Goal: Information Seeking & Learning: Learn about a topic

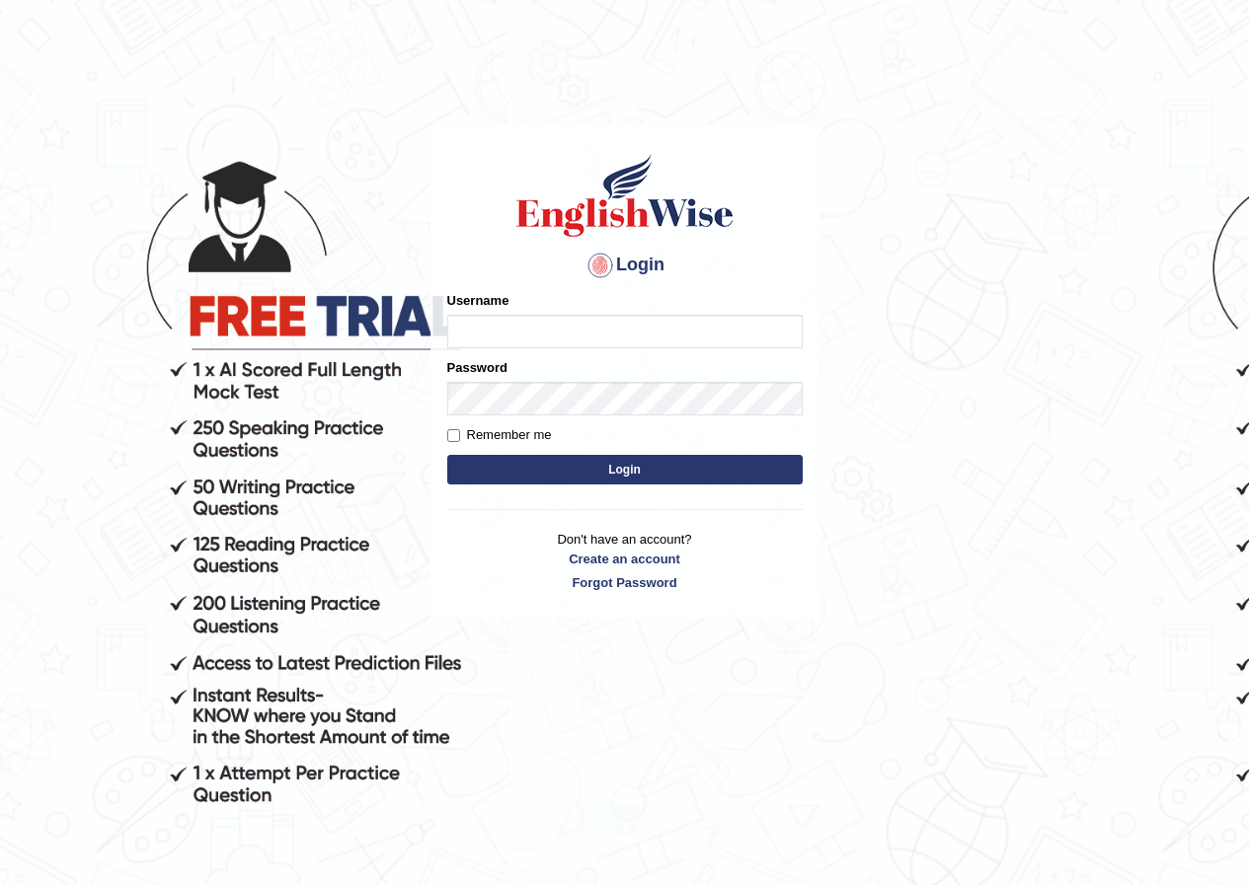
click at [534, 325] on input "Username" at bounding box center [624, 332] width 355 height 34
type input "susmitas_parramatta"
click at [548, 469] on button "Login" at bounding box center [624, 470] width 355 height 30
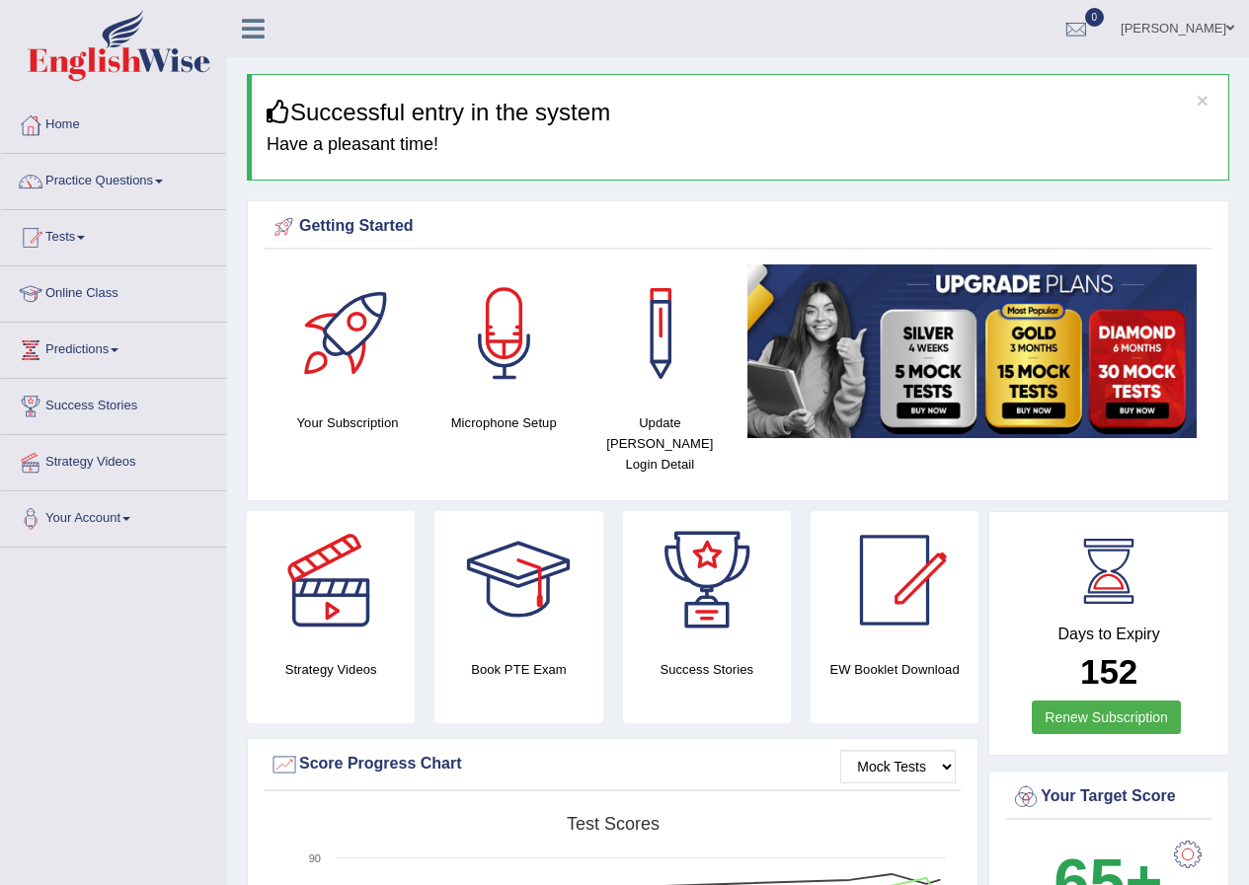
click at [124, 173] on link "Practice Questions" at bounding box center [113, 178] width 225 height 49
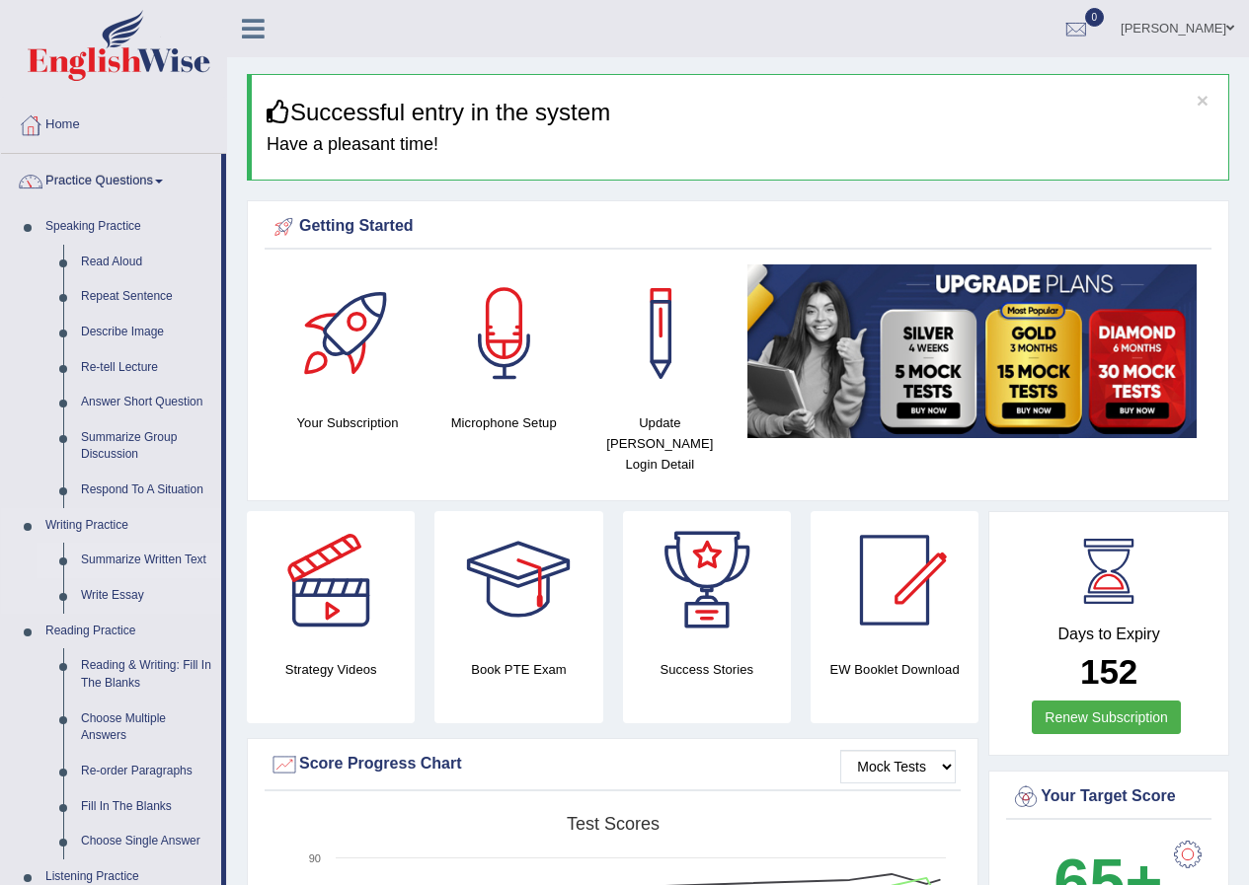
click at [134, 575] on link "Summarize Written Text" at bounding box center [146, 561] width 149 height 36
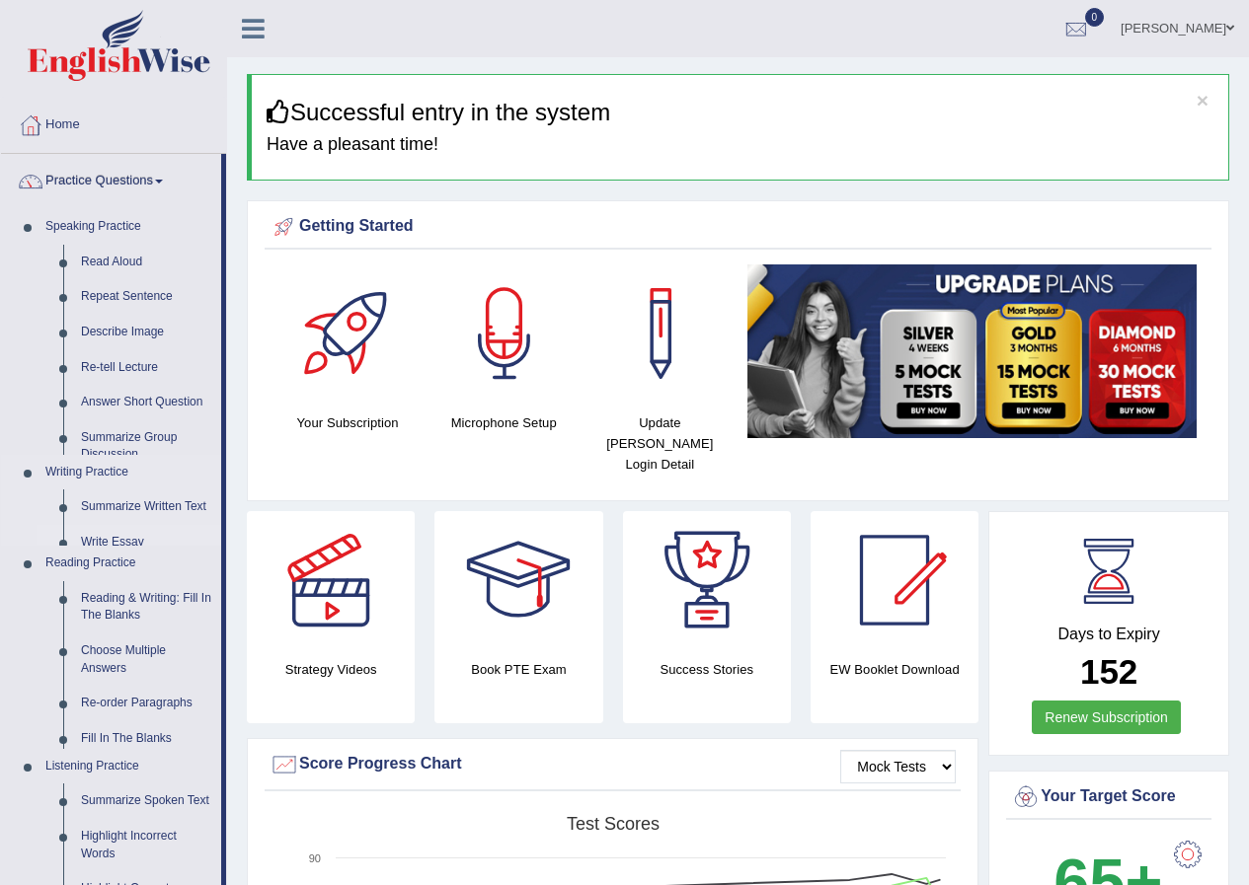
click at [129, 574] on li "Reading Practice Reading & Writing: Fill In The Blanks Choose Multiple Answers …" at bounding box center [111, 647] width 220 height 203
click at [127, 570] on ul "Home Practice Questions Speaking Practice Read Aloud Repeat Sentence Describe I…" at bounding box center [113, 741] width 225 height 1287
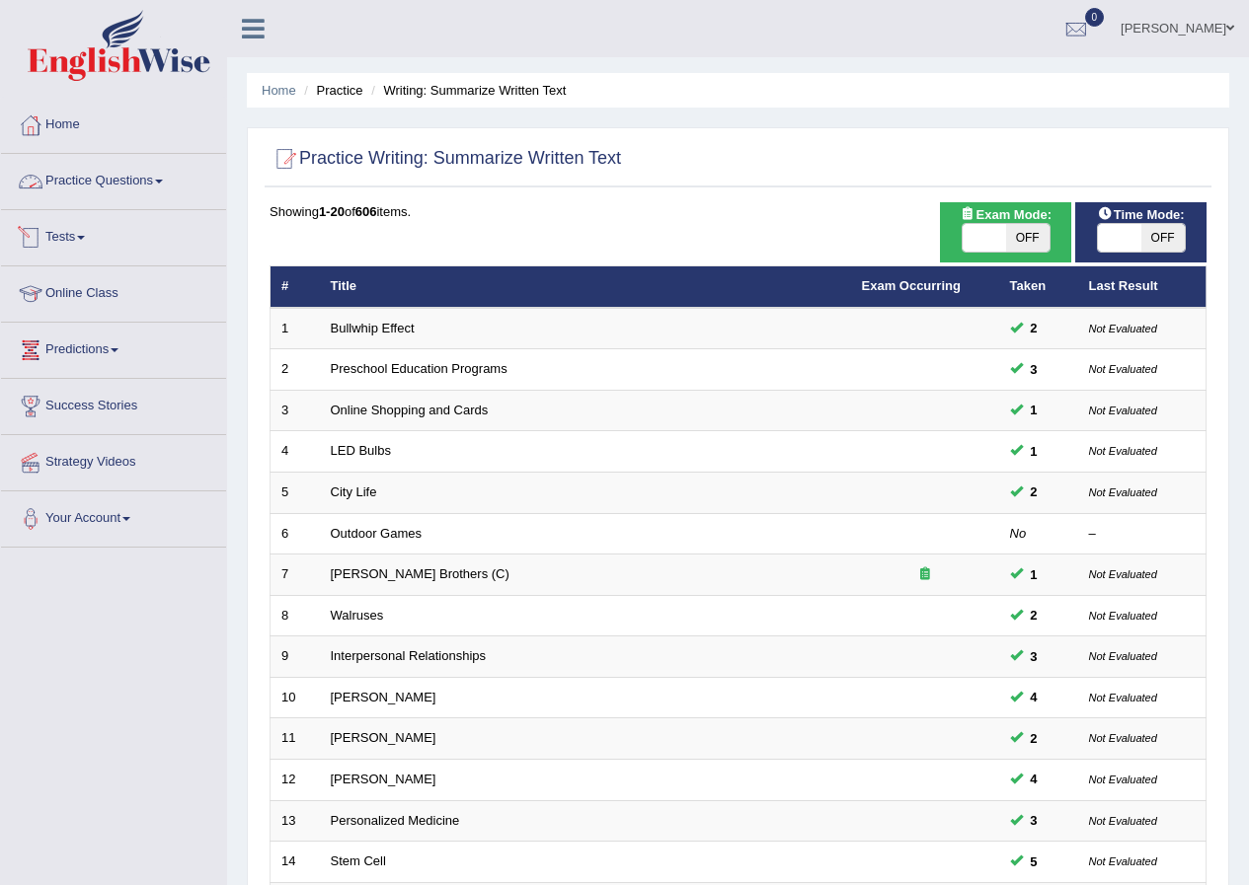
click at [90, 194] on link "Practice Questions" at bounding box center [113, 178] width 225 height 49
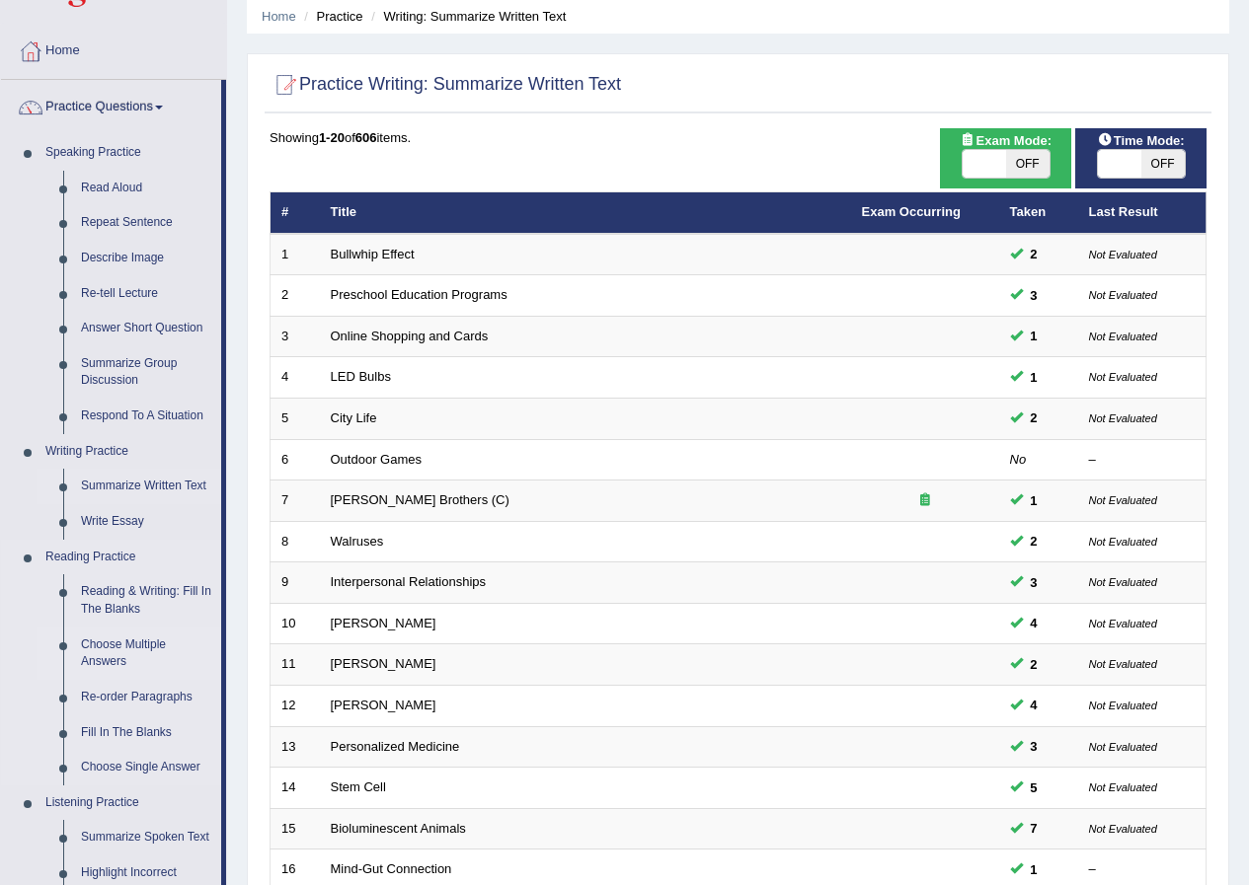
scroll to position [197, 0]
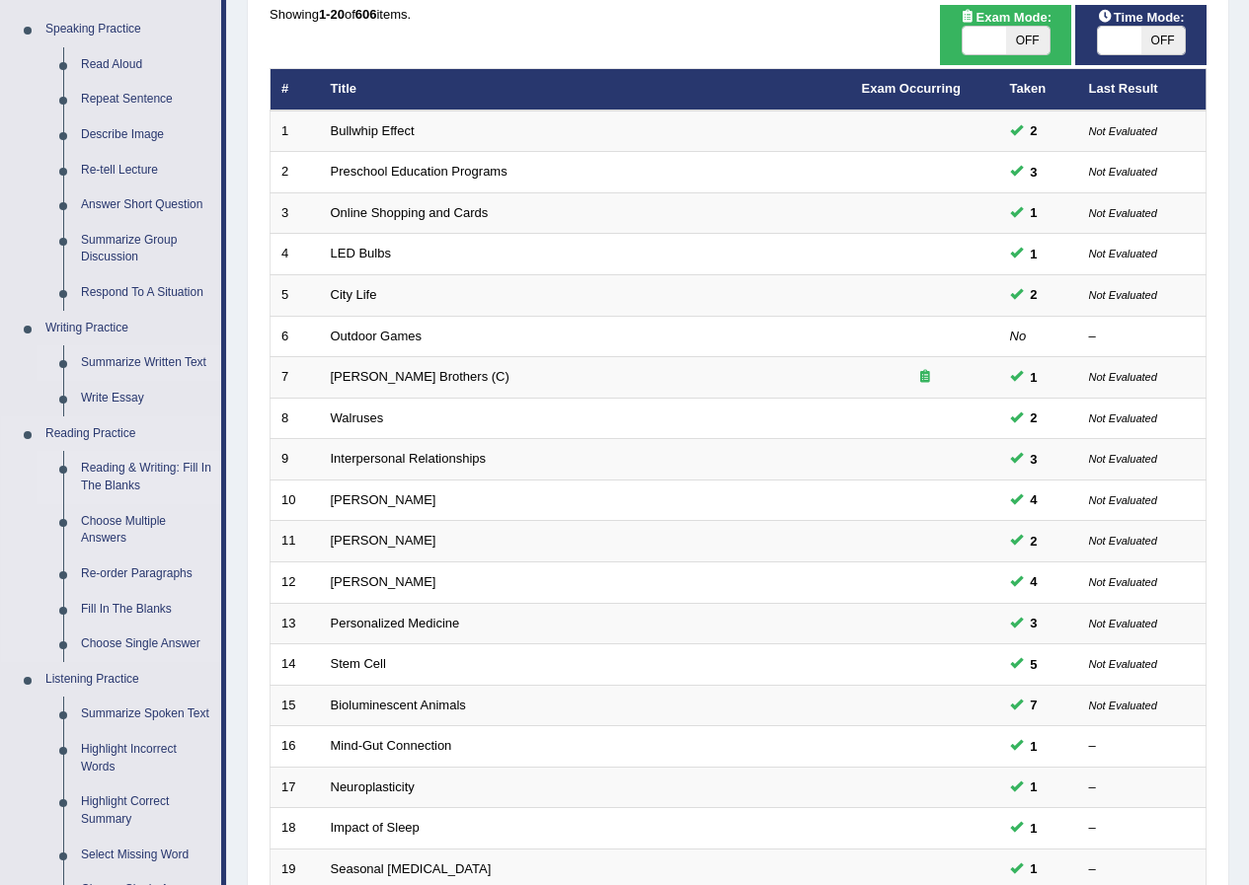
click at [114, 467] on link "Reading & Writing: Fill In The Blanks" at bounding box center [146, 477] width 149 height 52
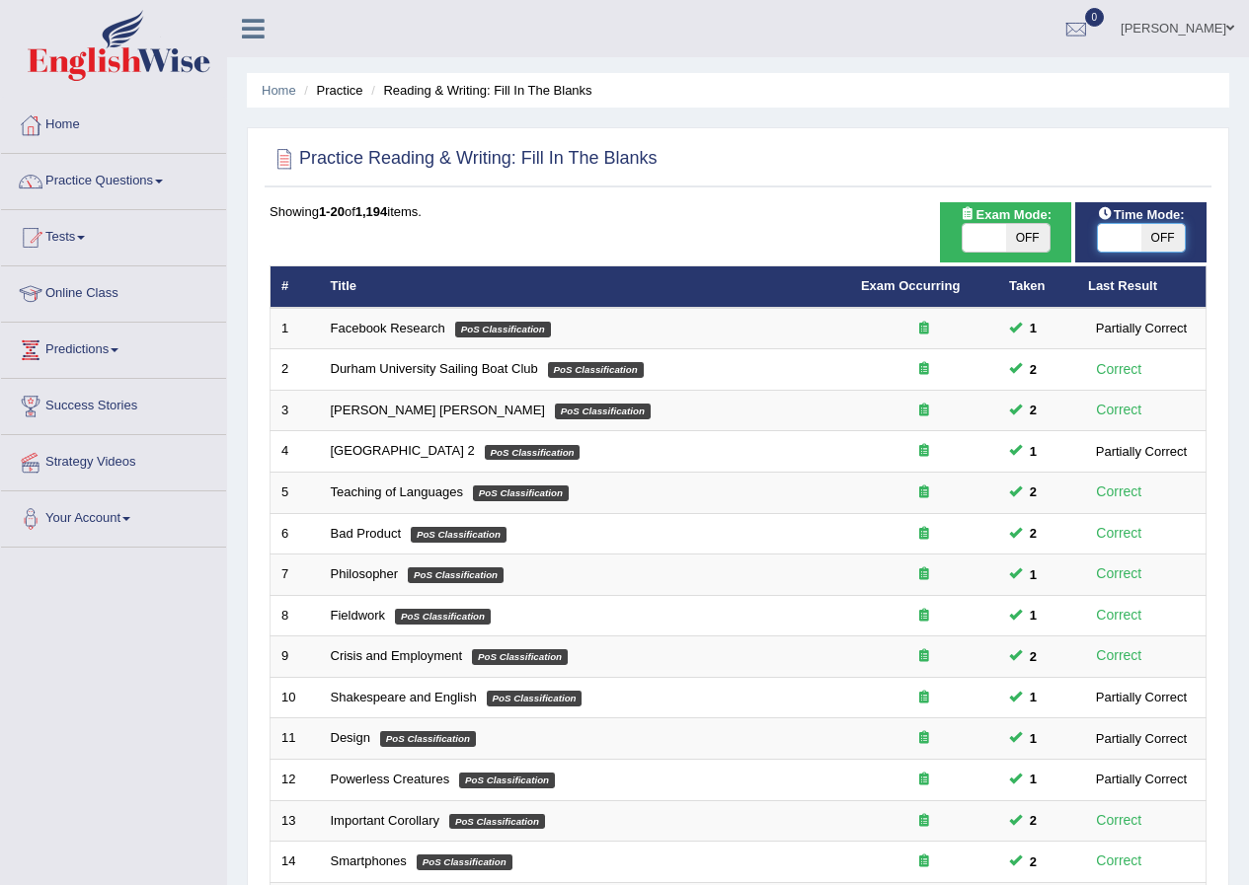
click at [1119, 231] on span at bounding box center [1119, 238] width 43 height 28
checkbox input "true"
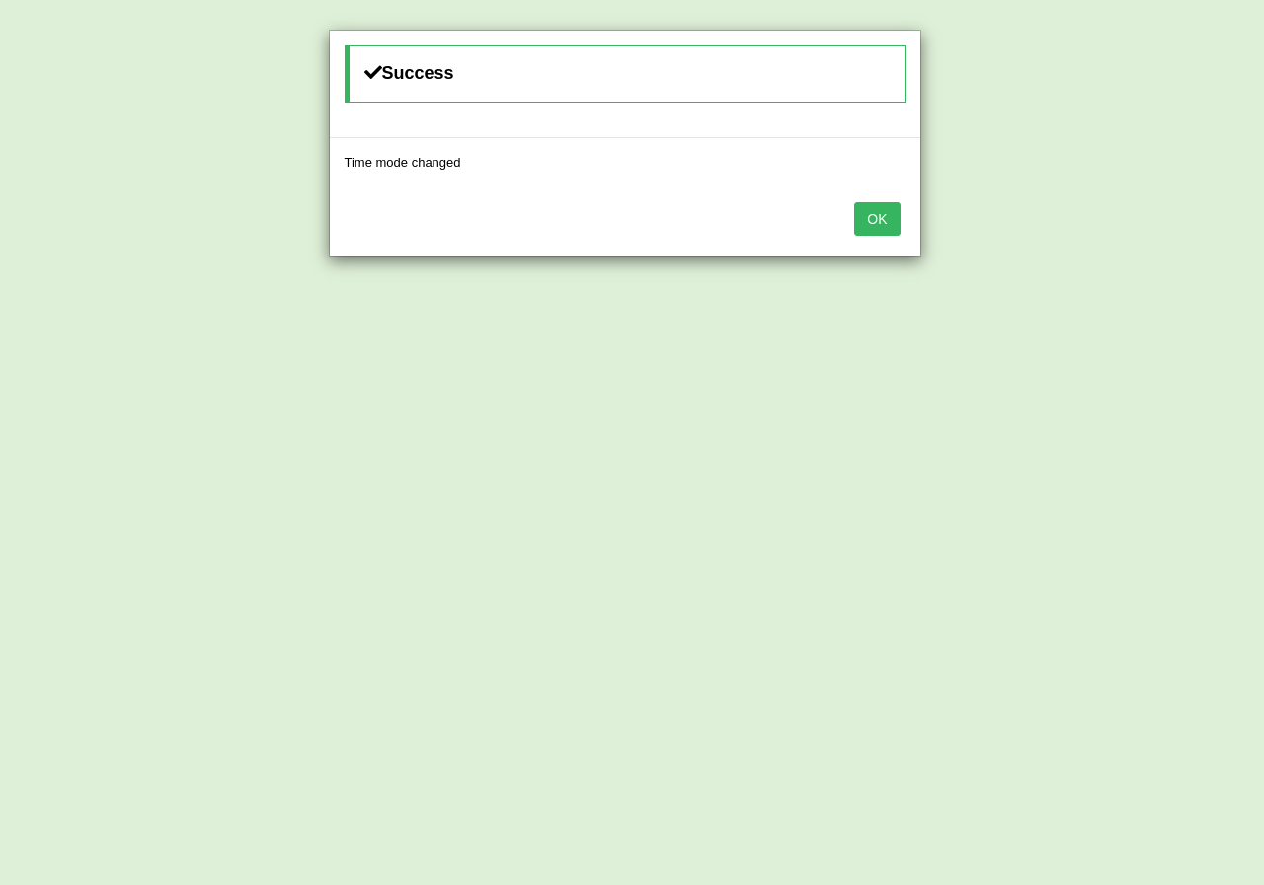
click at [876, 224] on button "OK" at bounding box center [876, 219] width 45 height 34
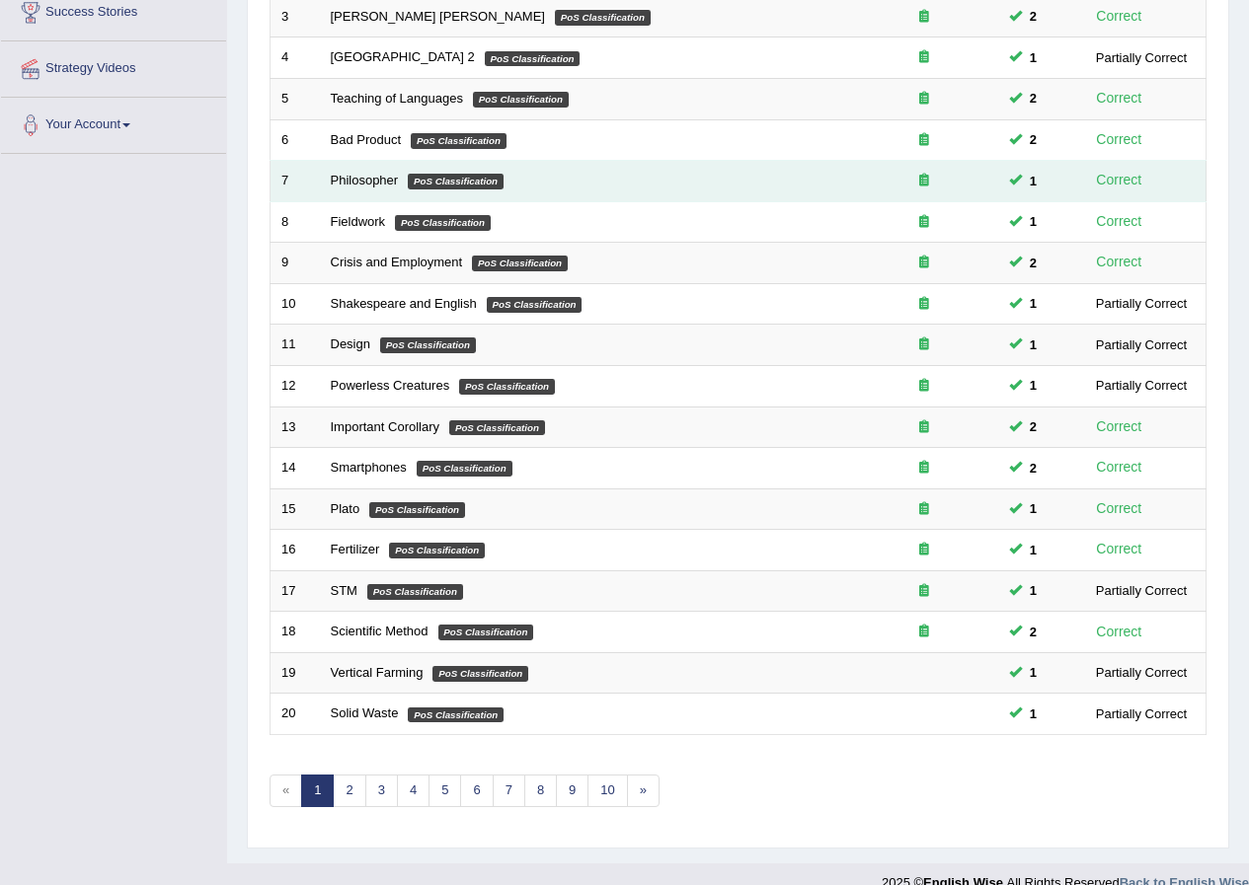
scroll to position [421, 0]
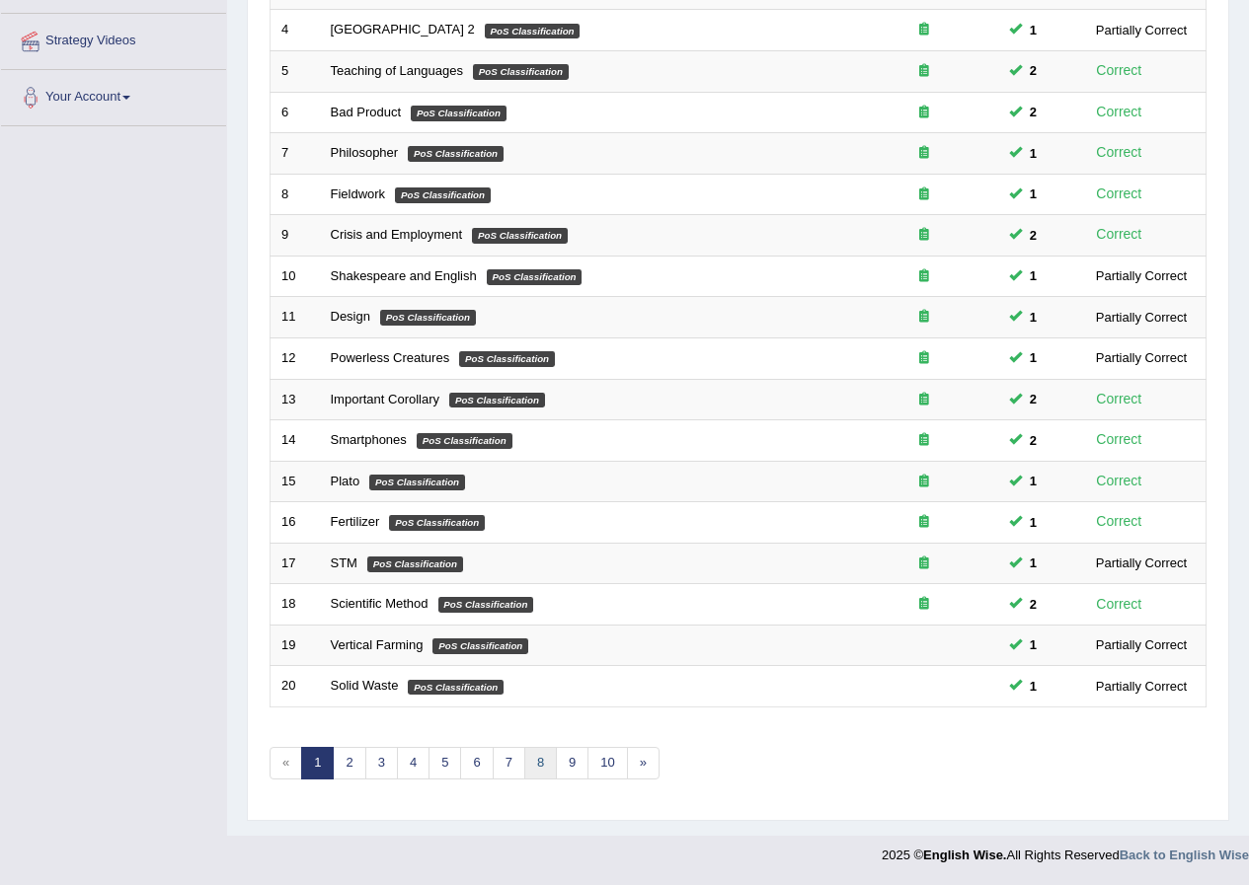
click at [533, 768] on link "8" at bounding box center [540, 763] width 33 height 33
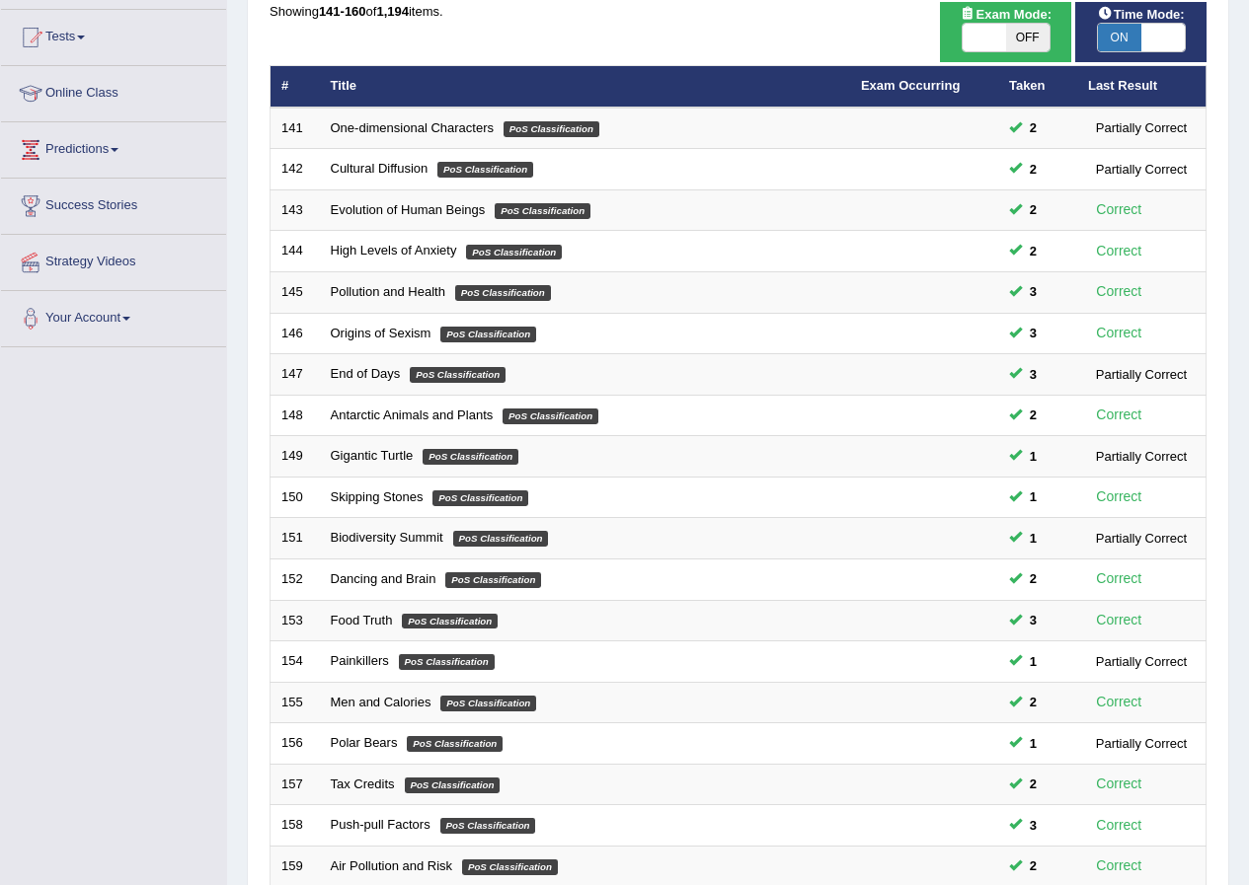
scroll to position [421, 0]
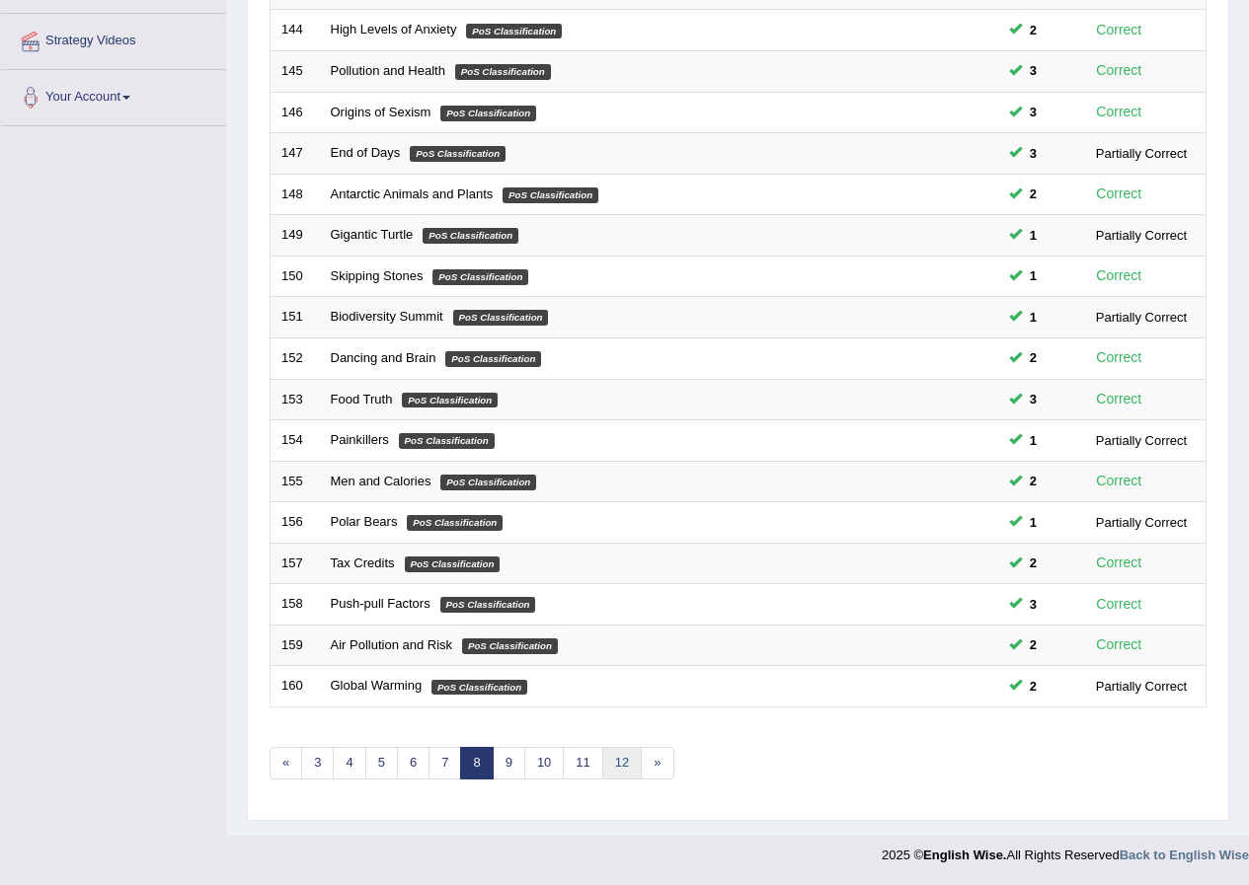
click at [615, 768] on link "12" at bounding box center [621, 763] width 39 height 33
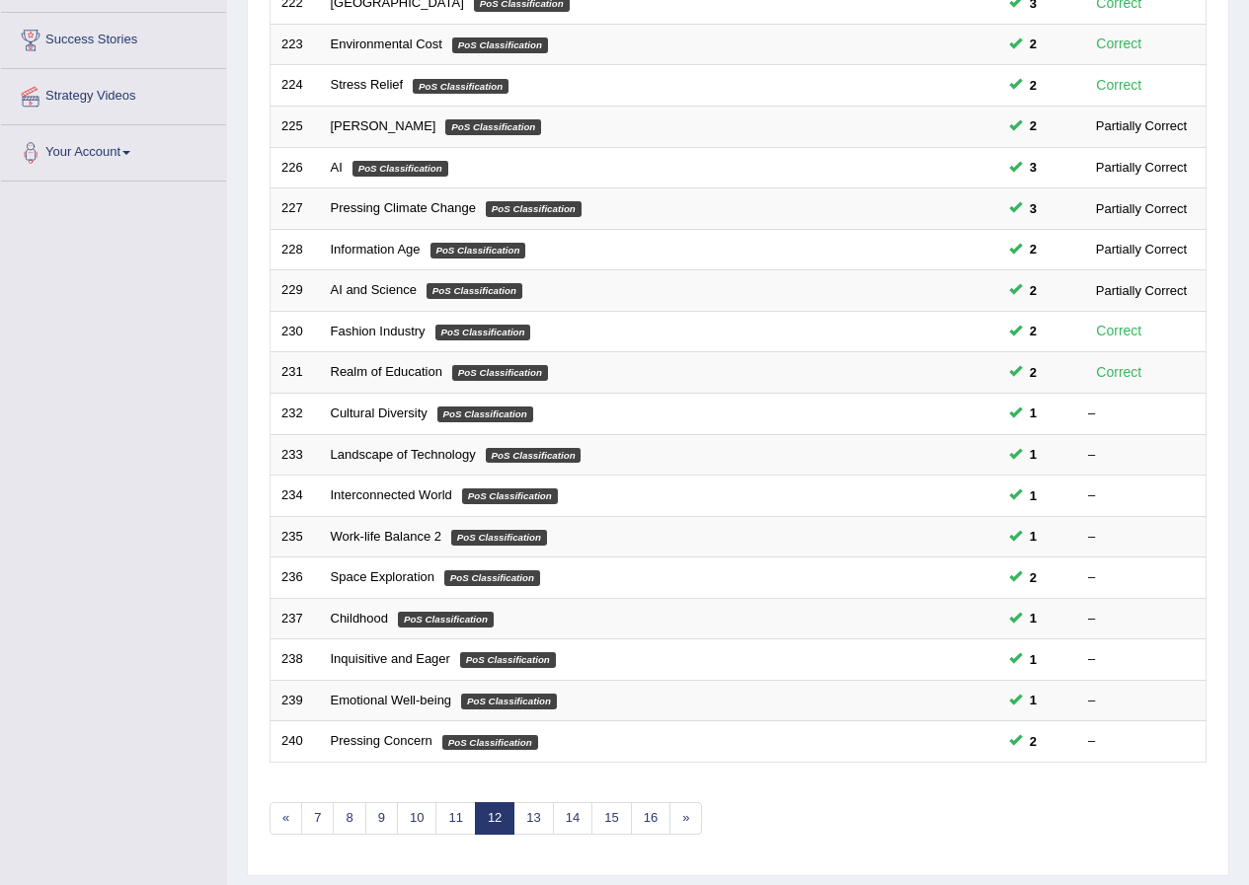
scroll to position [395, 0]
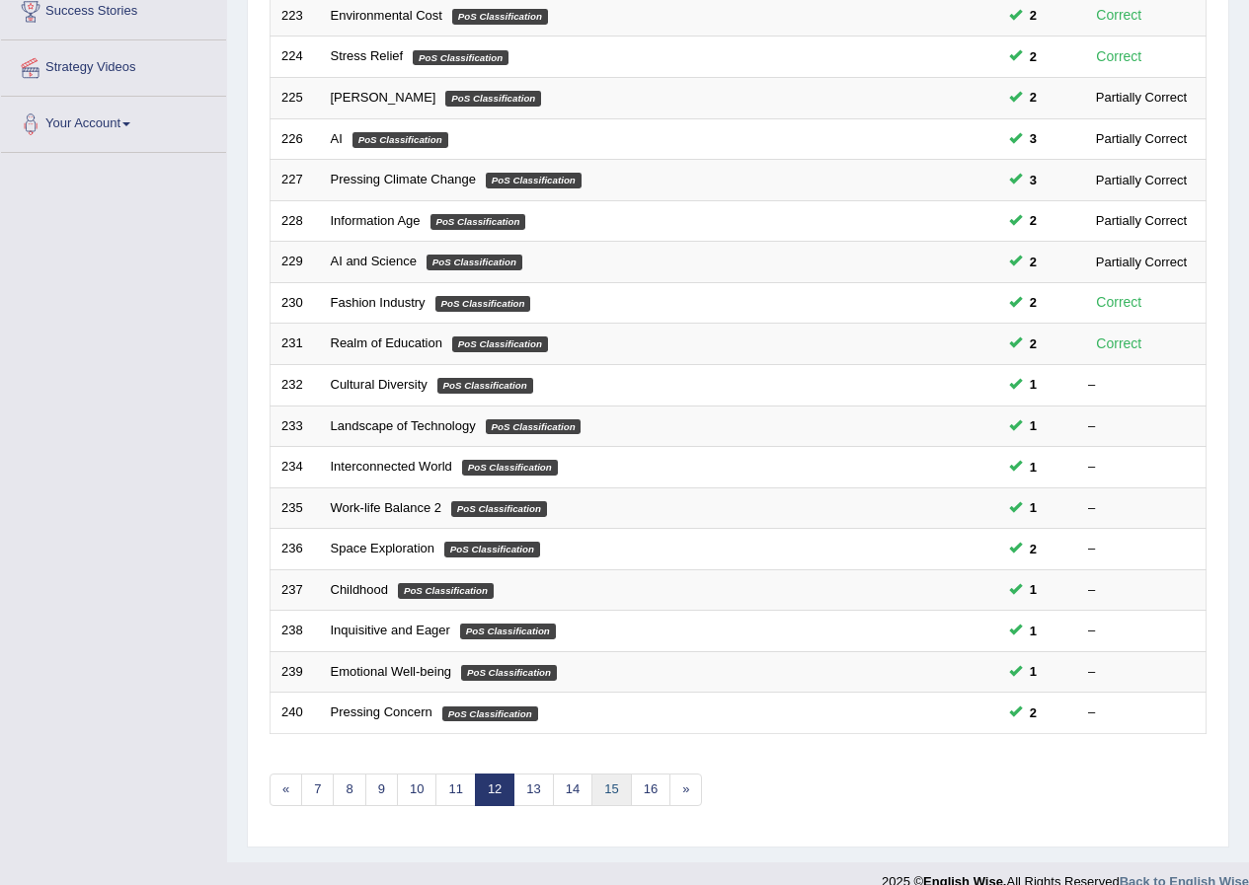
click at [610, 780] on link "15" at bounding box center [610, 790] width 39 height 33
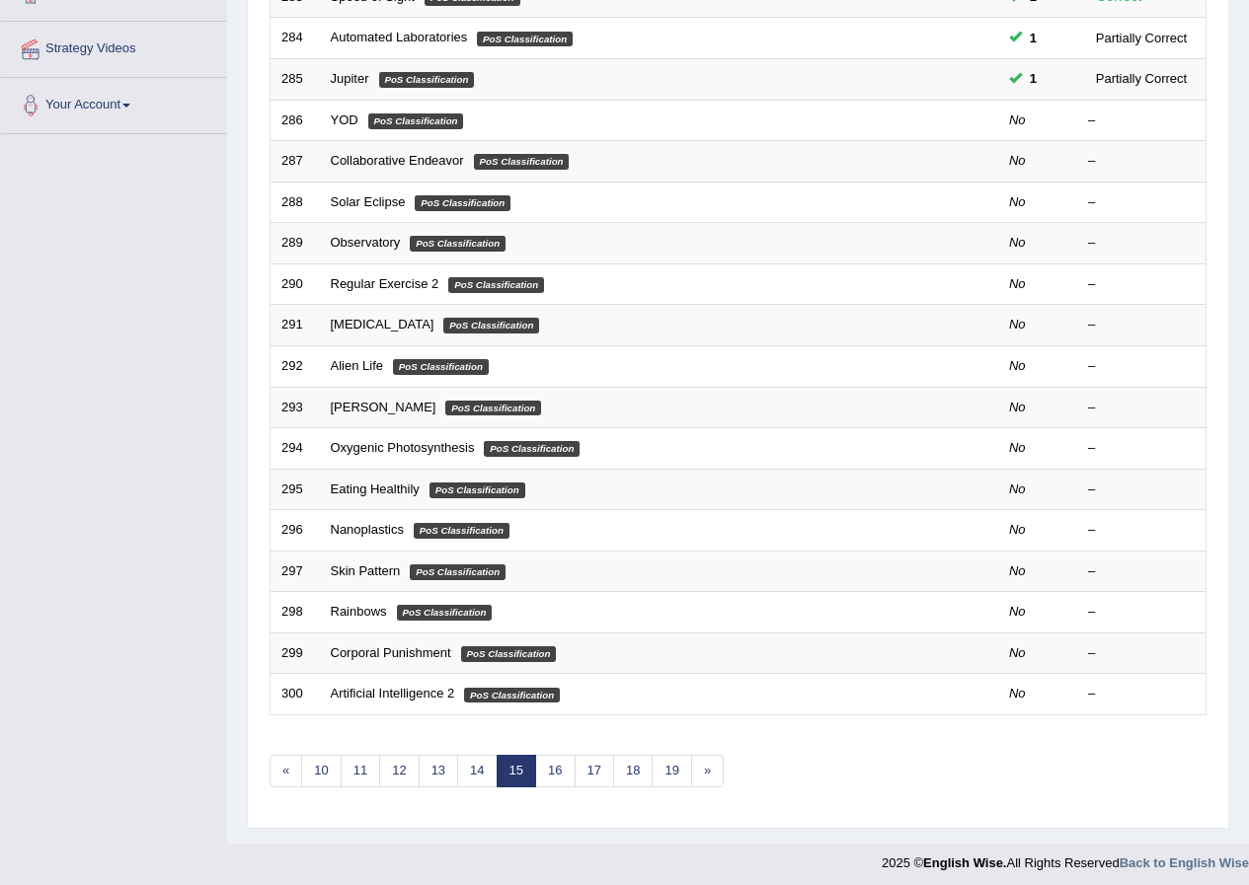
scroll to position [421, 0]
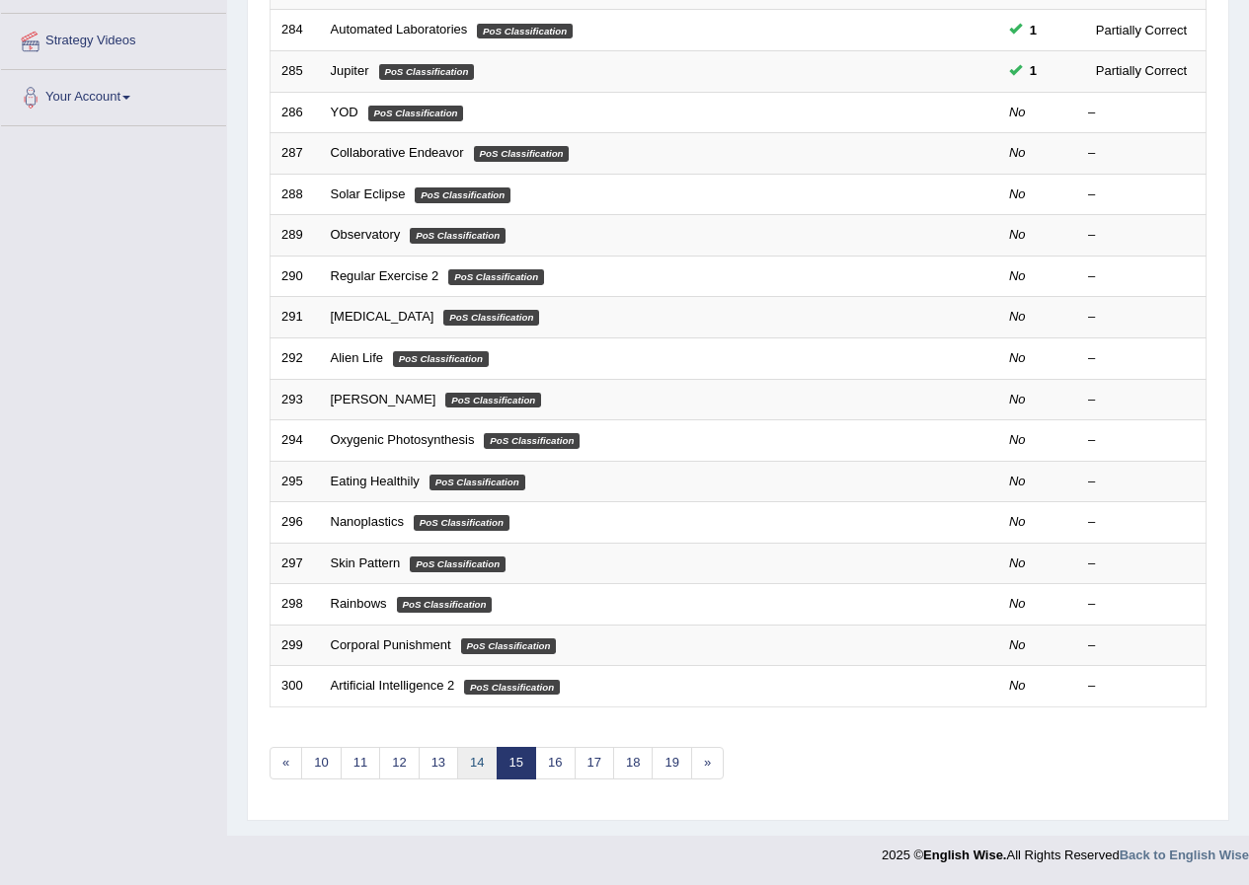
click at [479, 770] on link "14" at bounding box center [476, 763] width 39 height 33
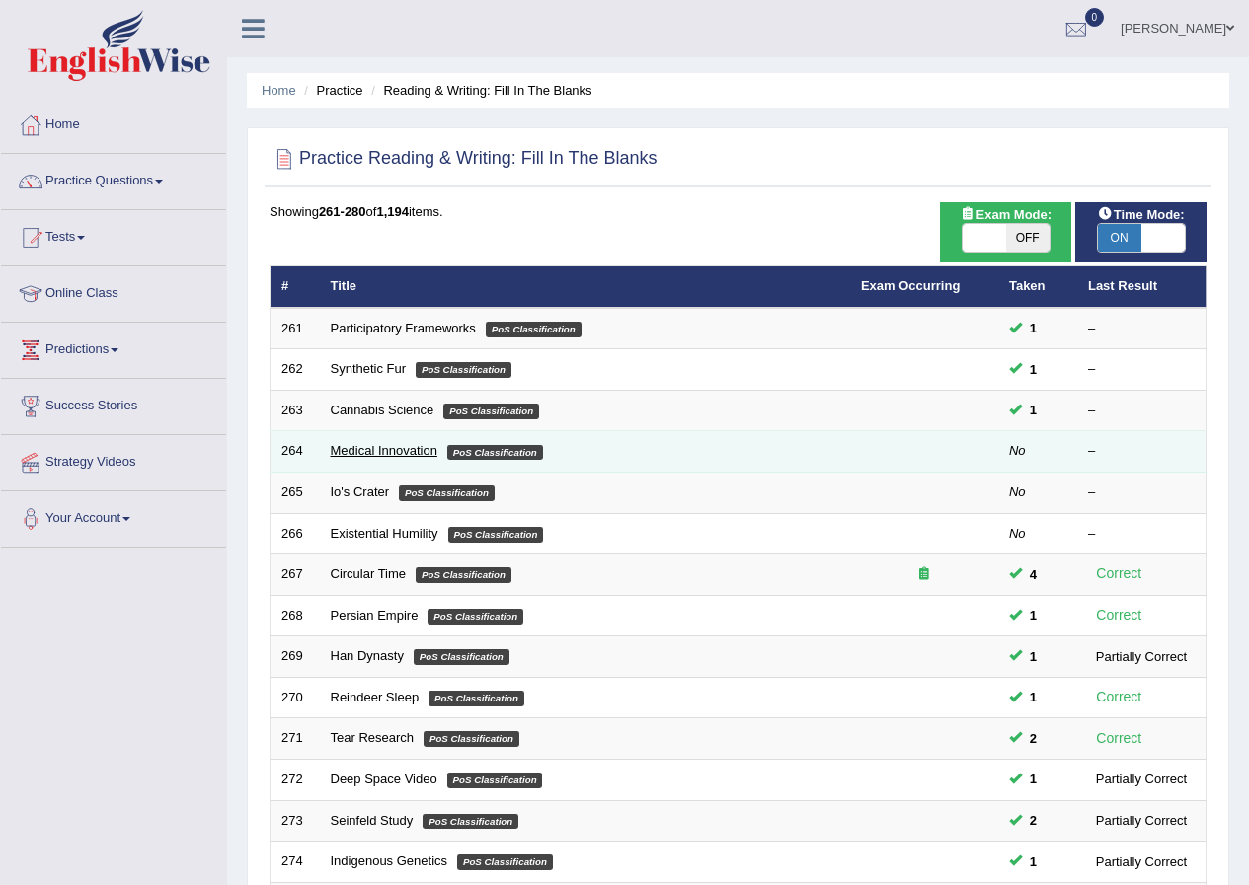
click at [400, 455] on link "Medical Innovation" at bounding box center [384, 450] width 107 height 15
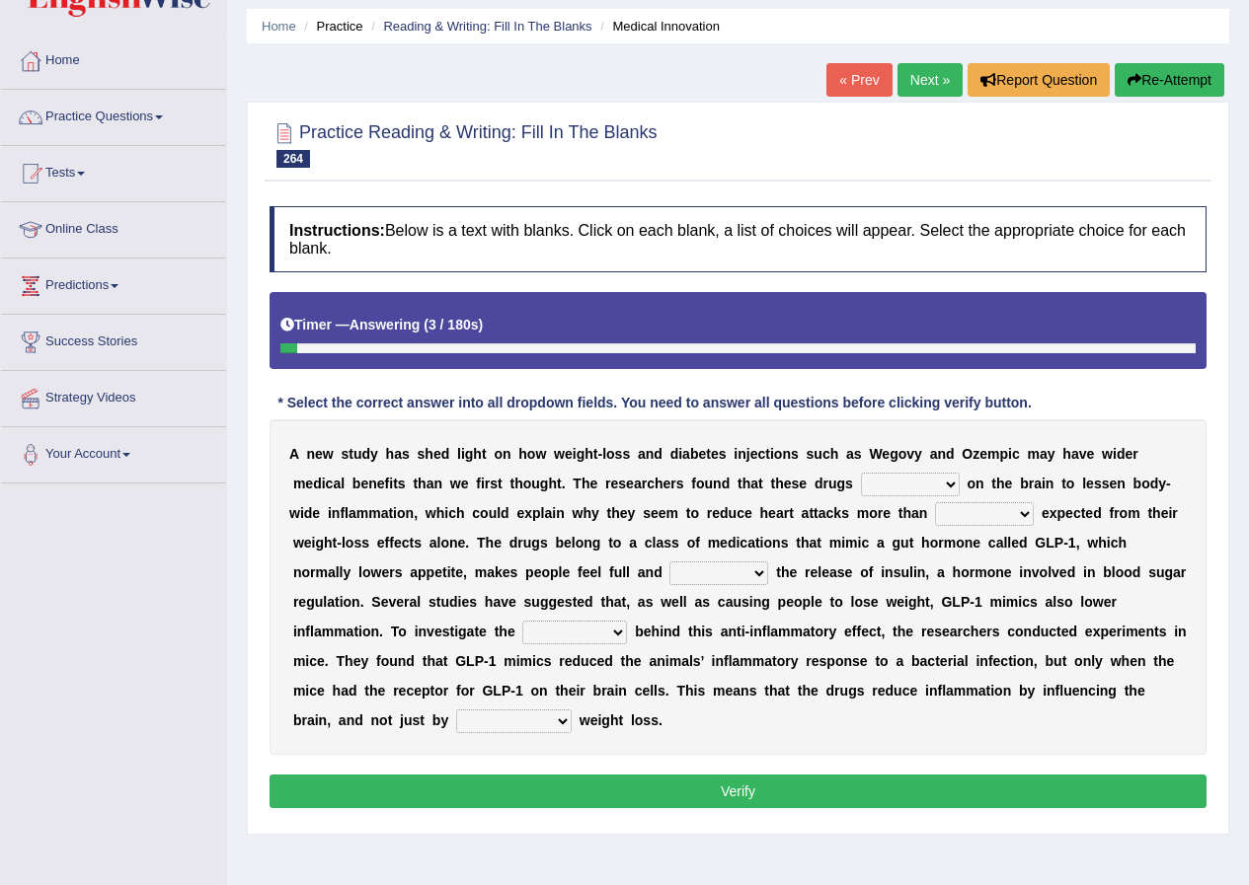
scroll to position [99, 0]
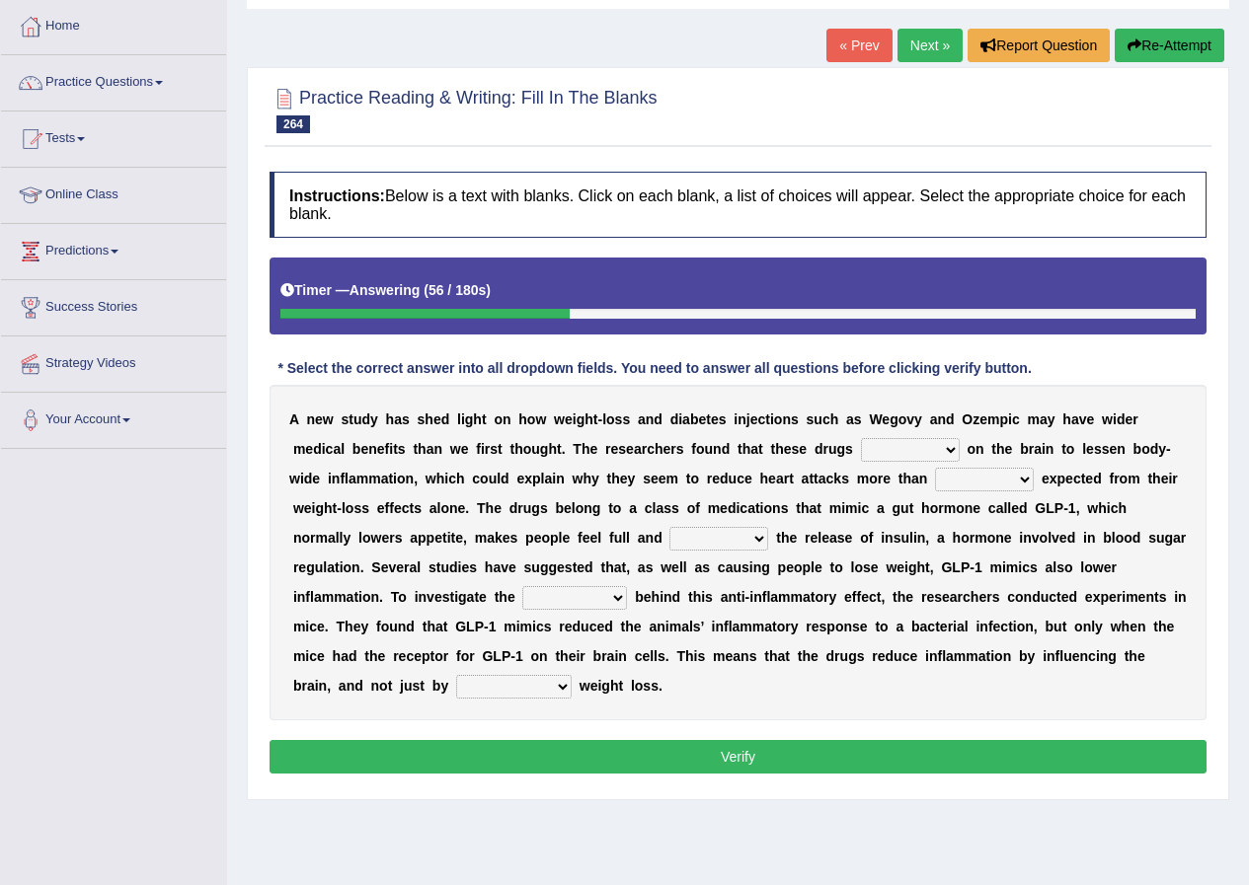
click at [901, 447] on select "infer pause act pump" at bounding box center [910, 450] width 99 height 24
select select "act"
click at [861, 438] on select "infer pause act pump" at bounding box center [910, 450] width 99 height 24
click at [1006, 479] on select "they were being would be there is" at bounding box center [984, 480] width 99 height 24
click at [935, 468] on select "they were being would be there is" at bounding box center [984, 480] width 99 height 24
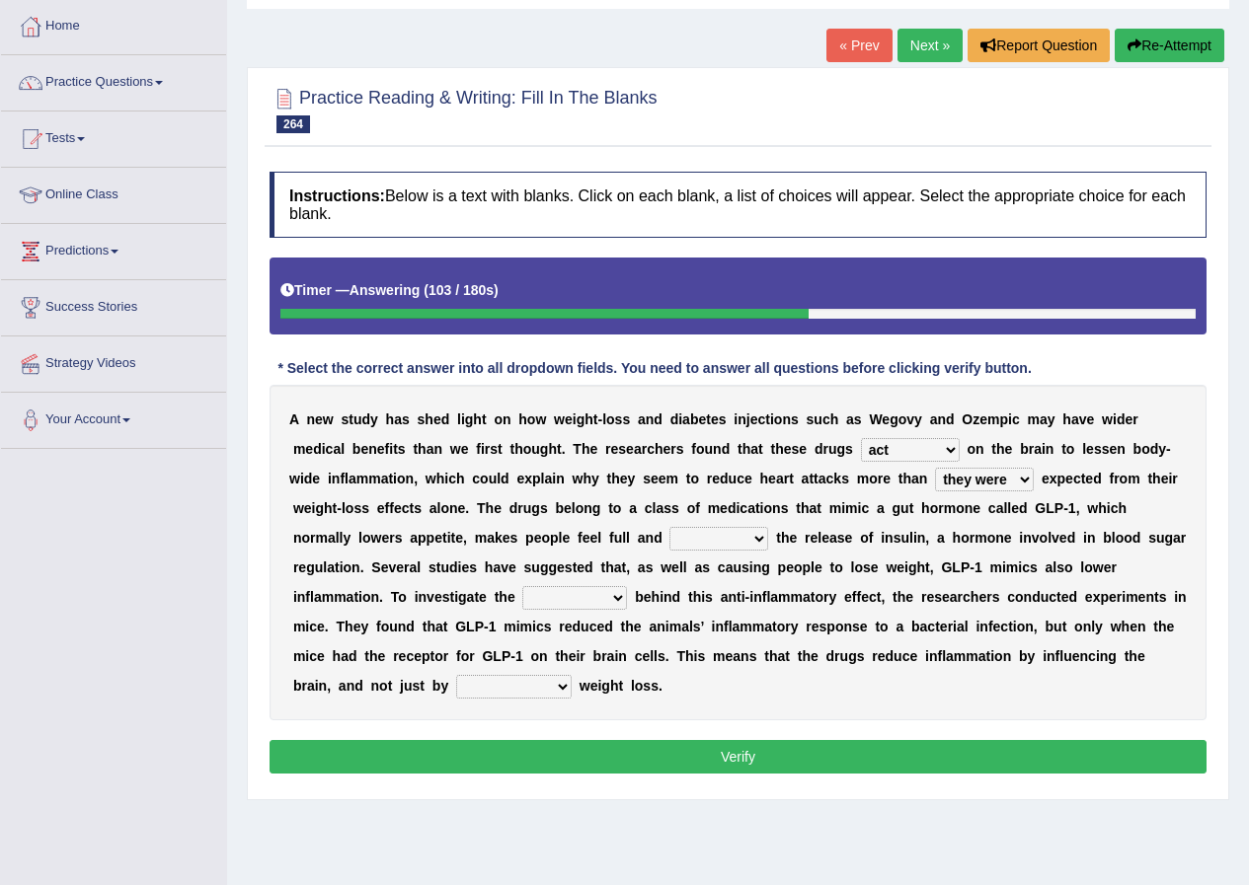
click at [1014, 482] on select "they were being would be there is" at bounding box center [984, 480] width 99 height 24
select select "being"
click at [935, 468] on select "they were being would be there is" at bounding box center [984, 480] width 99 height 24
click at [760, 534] on select "perceives amends triggers plays" at bounding box center [718, 539] width 99 height 24
select select "triggers"
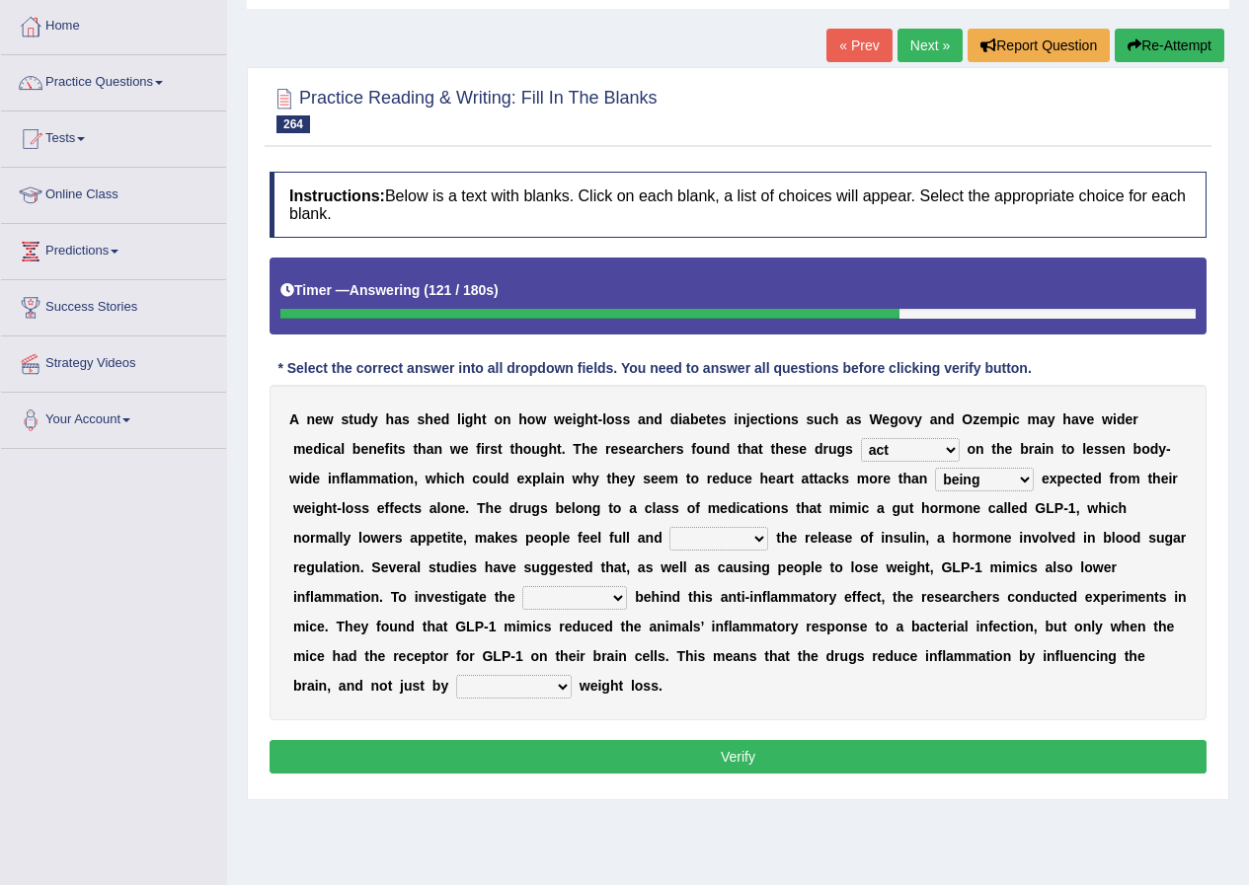
click at [669, 527] on select "perceives amends triggers plays" at bounding box center [718, 539] width 99 height 24
click at [719, 541] on select "perceives amends triggers plays" at bounding box center [718, 539] width 99 height 24
click at [609, 595] on select "spectrum mechanism training diagram" at bounding box center [574, 598] width 105 height 24
select select "mechanism"
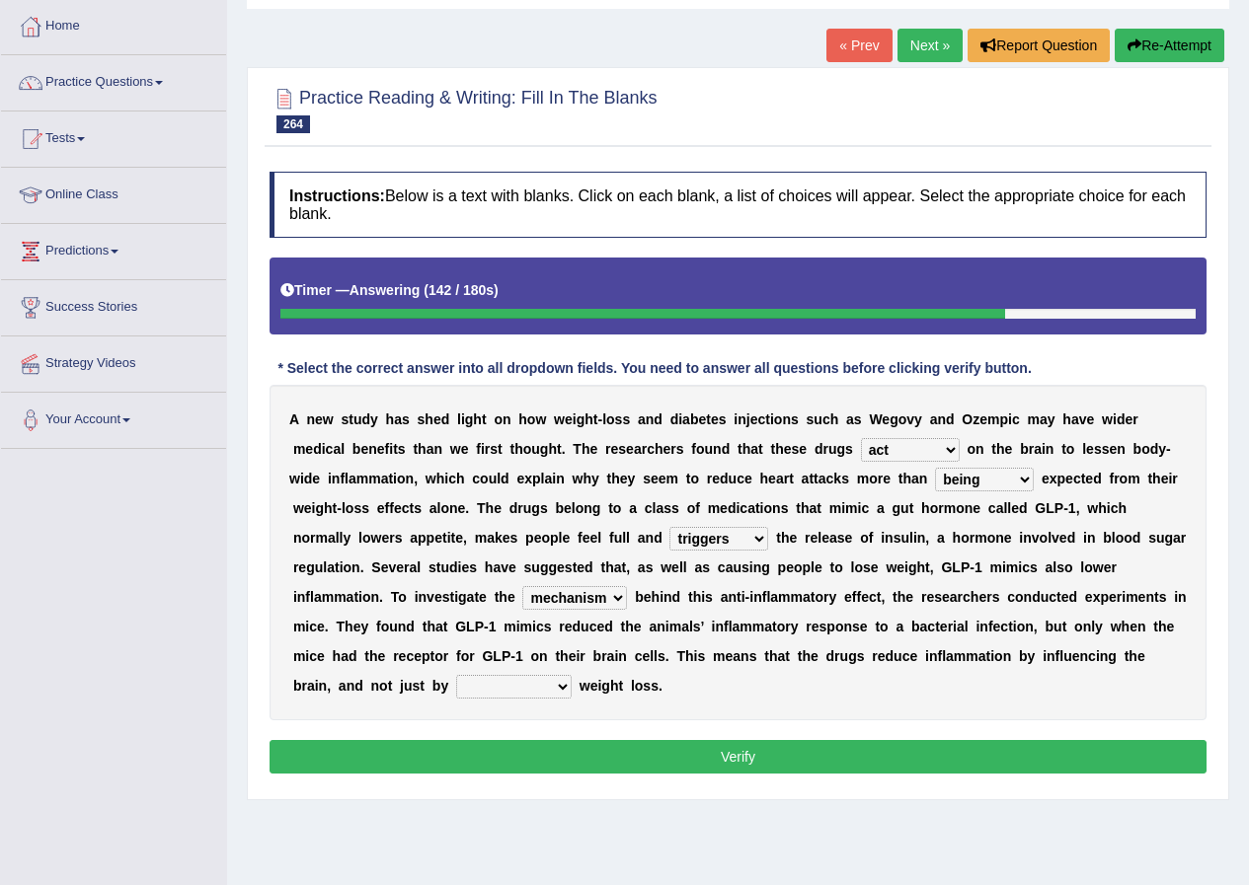
click at [522, 586] on select "spectrum mechanism training diagram" at bounding box center [574, 598] width 105 height 24
click at [587, 596] on select "spectrum mechanism training diagram" at bounding box center [574, 598] width 105 height 24
click at [547, 681] on select "encountering inducing plotting scoring" at bounding box center [513, 687] width 115 height 24
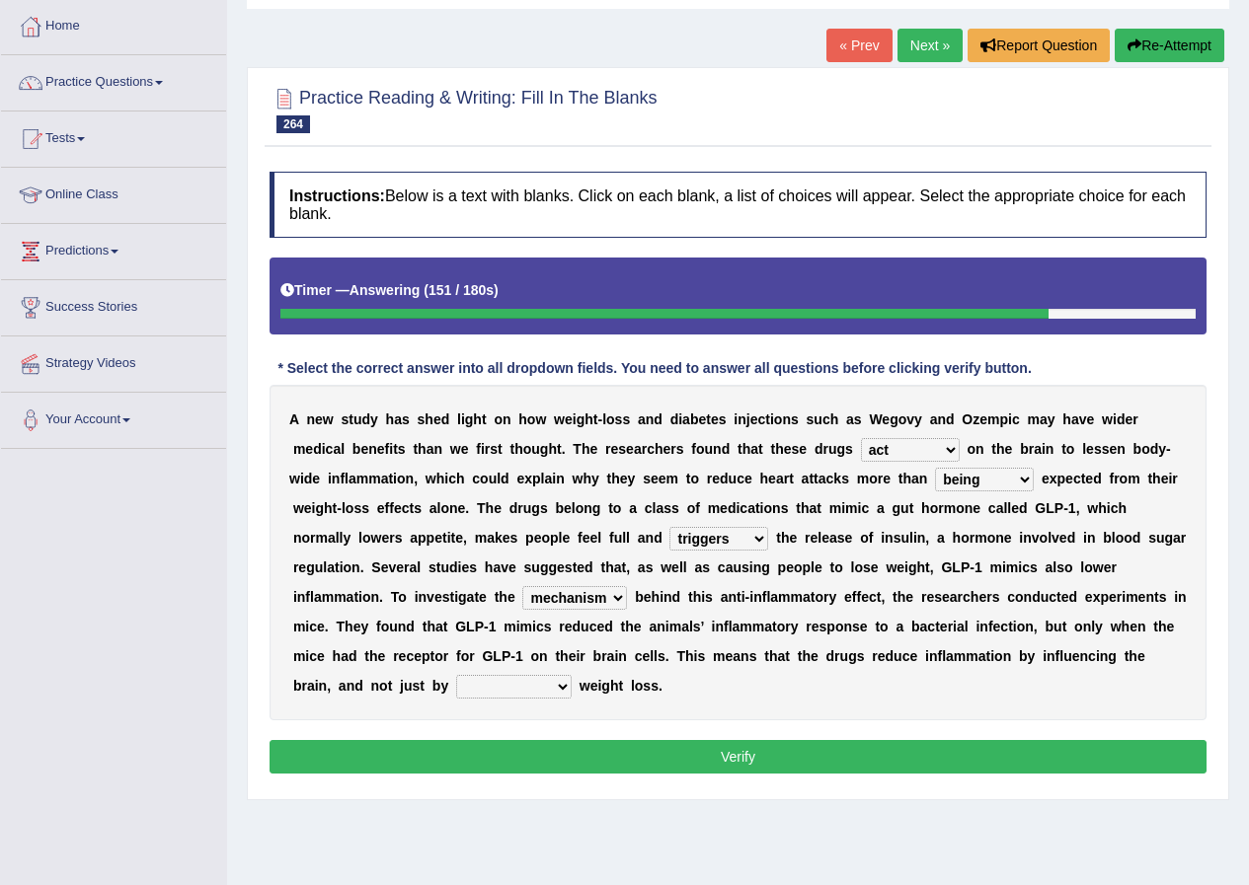
click at [544, 685] on select "encountering inducing plotting scoring" at bounding box center [513, 687] width 115 height 24
click at [456, 675] on select "encountering inducing plotting scoring" at bounding box center [513, 687] width 115 height 24
click at [517, 690] on select "encountering inducing plotting scoring" at bounding box center [513, 687] width 115 height 24
click at [456, 675] on select "encountering inducing plotting scoring" at bounding box center [513, 687] width 115 height 24
click at [517, 683] on select "encountering inducing plotting scoring" at bounding box center [513, 687] width 115 height 24
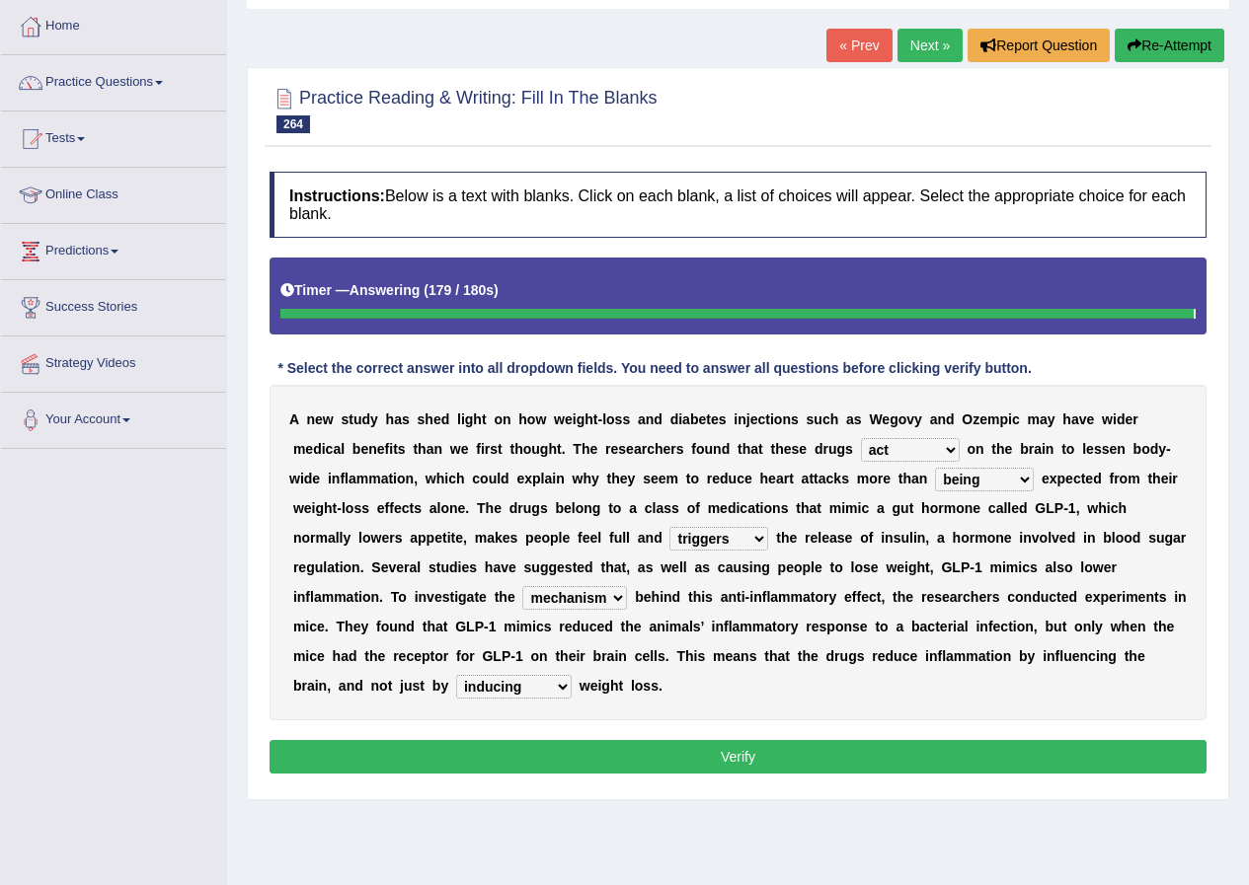
select select "encountering"
click at [456, 675] on select "encountering inducing plotting scoring" at bounding box center [513, 687] width 115 height 24
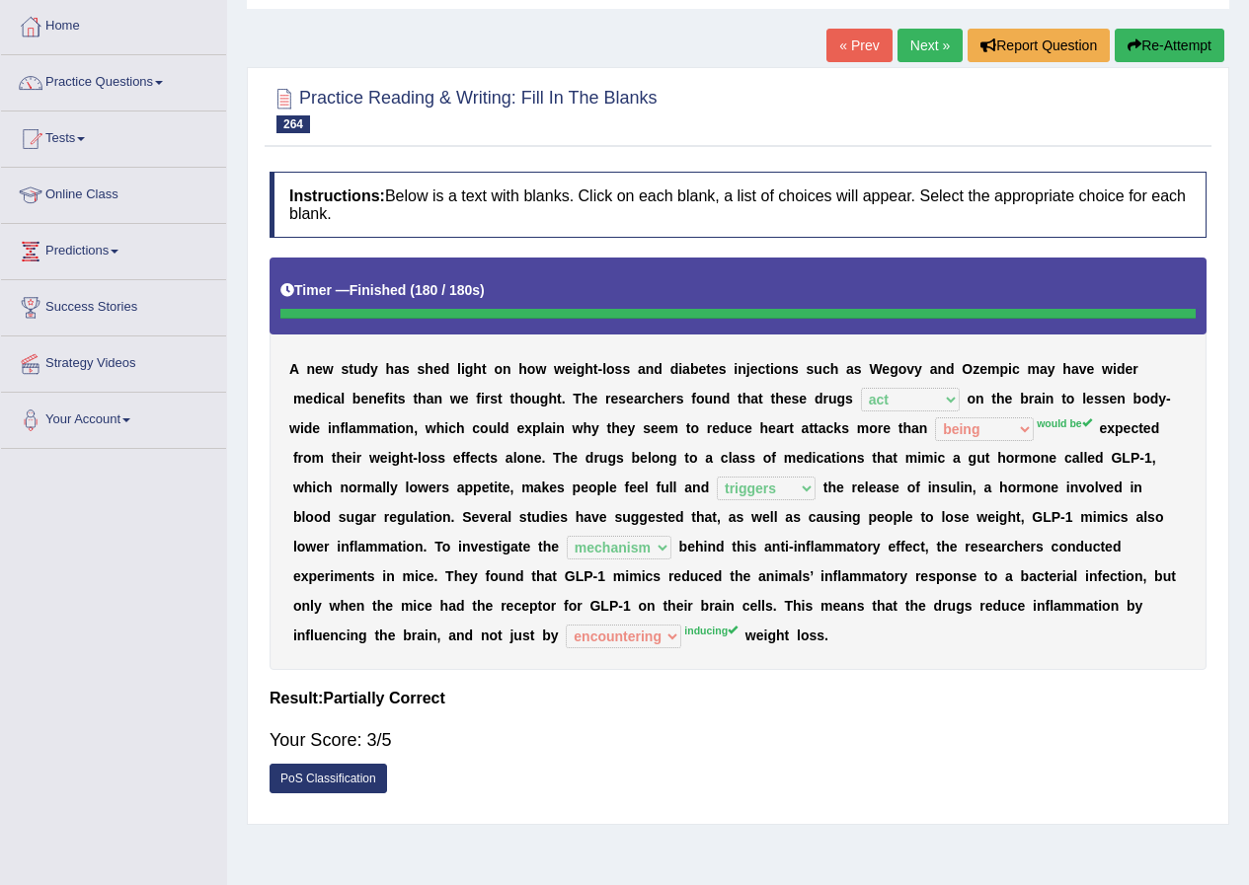
click at [923, 33] on link "Next »" at bounding box center [929, 46] width 65 height 34
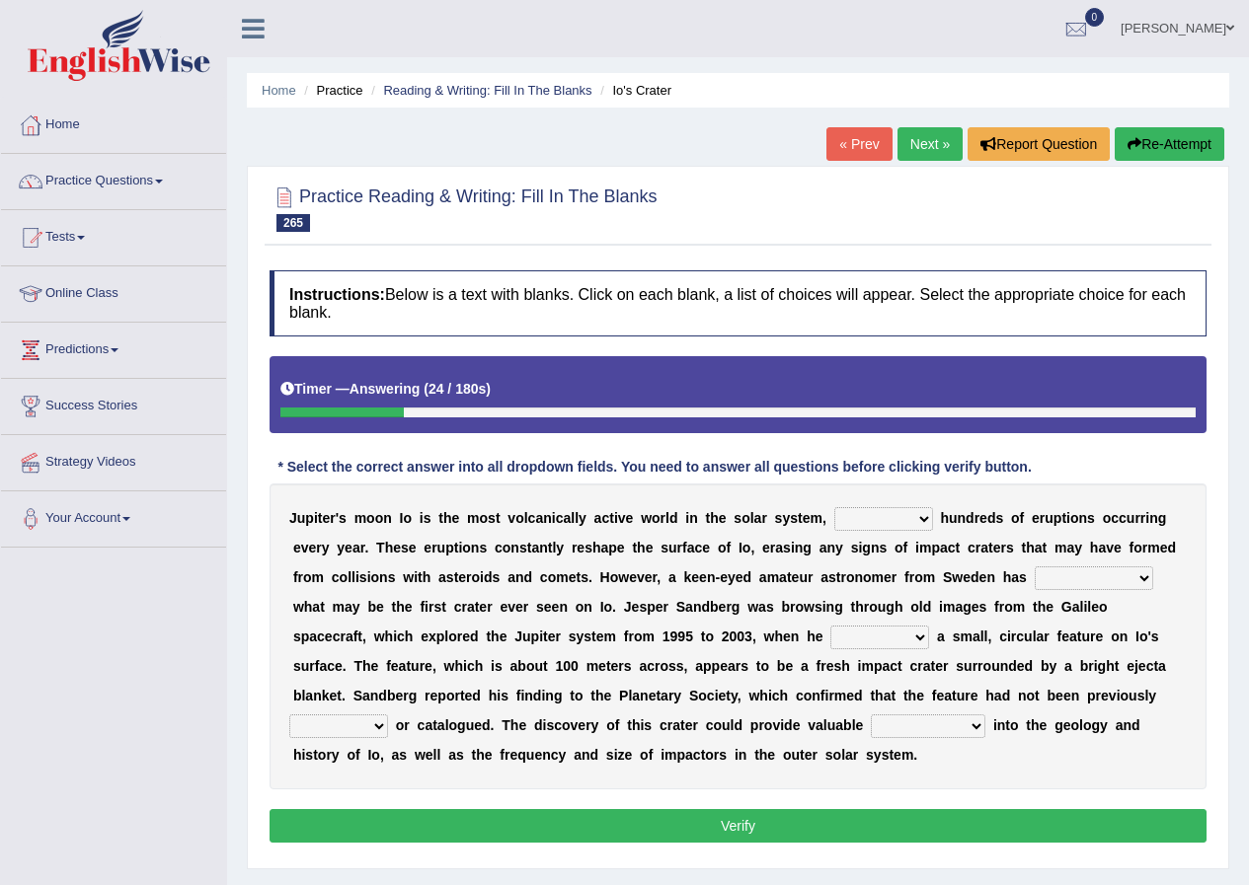
click at [894, 512] on select "therefore with whose which" at bounding box center [883, 519] width 99 height 24
click at [947, 492] on div "J u p i t e r ' s m o o n I o i s t h e m o s t v o l c a n i c a l l y a c t i…" at bounding box center [737, 637] width 937 height 306
click at [908, 531] on select "therefore with whose which" at bounding box center [883, 519] width 99 height 24
select select "therefore"
click at [834, 507] on select "therefore with whose which" at bounding box center [883, 519] width 99 height 24
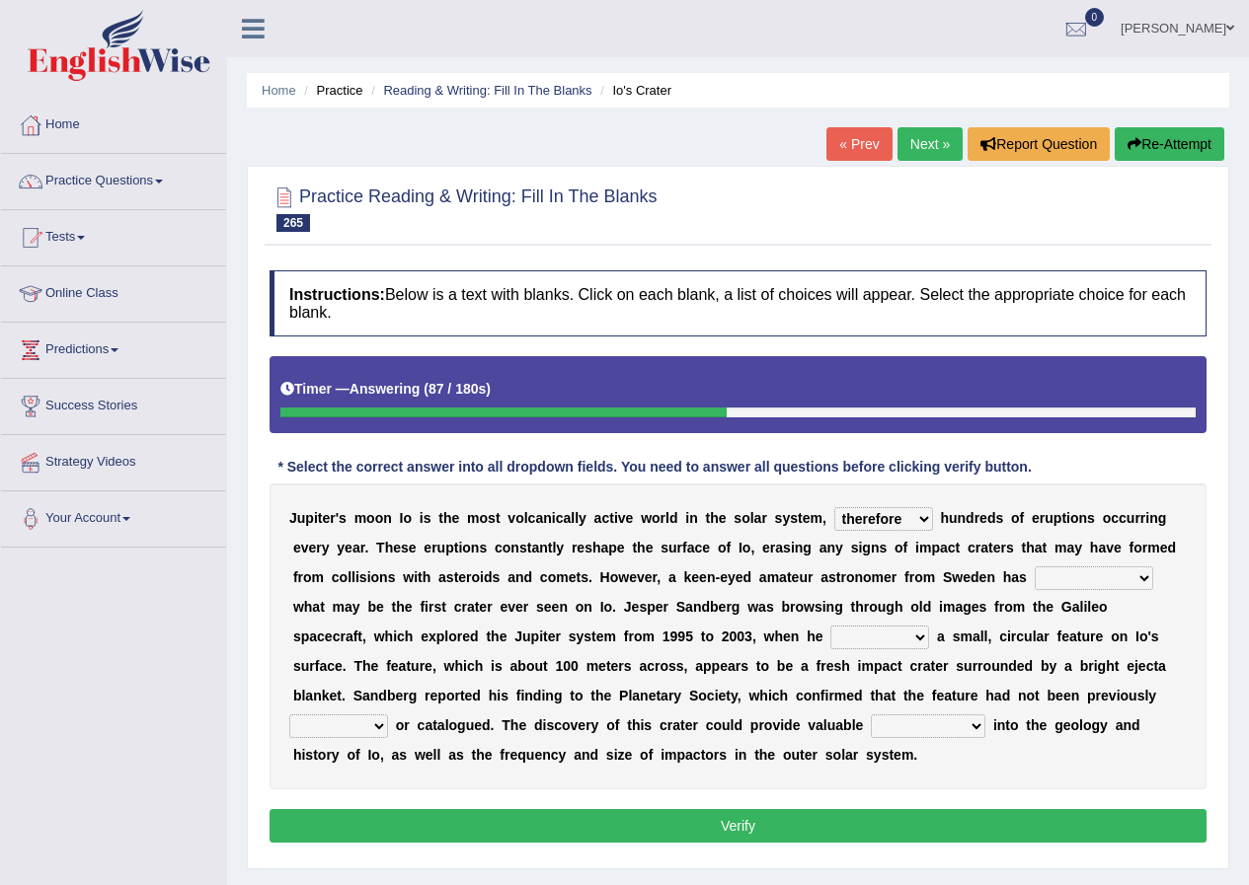
click at [895, 526] on select "therefore with whose which" at bounding box center [883, 519] width 99 height 24
click at [895, 523] on select "therefore with whose which" at bounding box center [883, 519] width 99 height 24
click at [1081, 575] on select "implicated discriminated discovered assembled" at bounding box center [1093, 579] width 118 height 24
select select "discovered"
click at [1034, 567] on select "implicated discriminated discovered assembled" at bounding box center [1093, 579] width 118 height 24
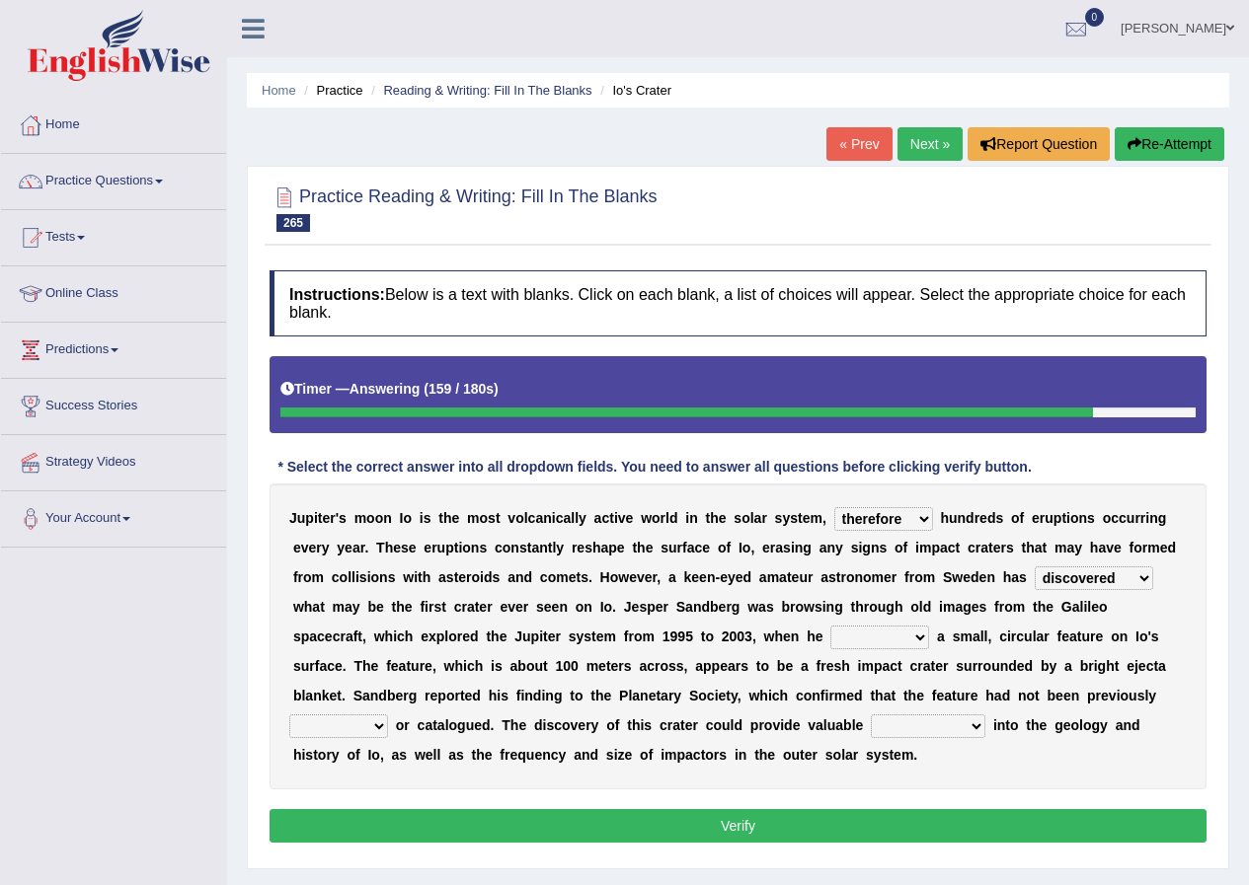
click at [919, 634] on select "noticed conducted dismissed obliged" at bounding box center [879, 638] width 99 height 24
select select "noticed"
click at [830, 626] on select "noticed conducted dismissed obliged" at bounding box center [879, 638] width 99 height 24
click at [935, 723] on select "insights fallacies connections backgrounds" at bounding box center [928, 727] width 115 height 24
click at [871, 715] on select "insights fallacies connections backgrounds" at bounding box center [928, 727] width 115 height 24
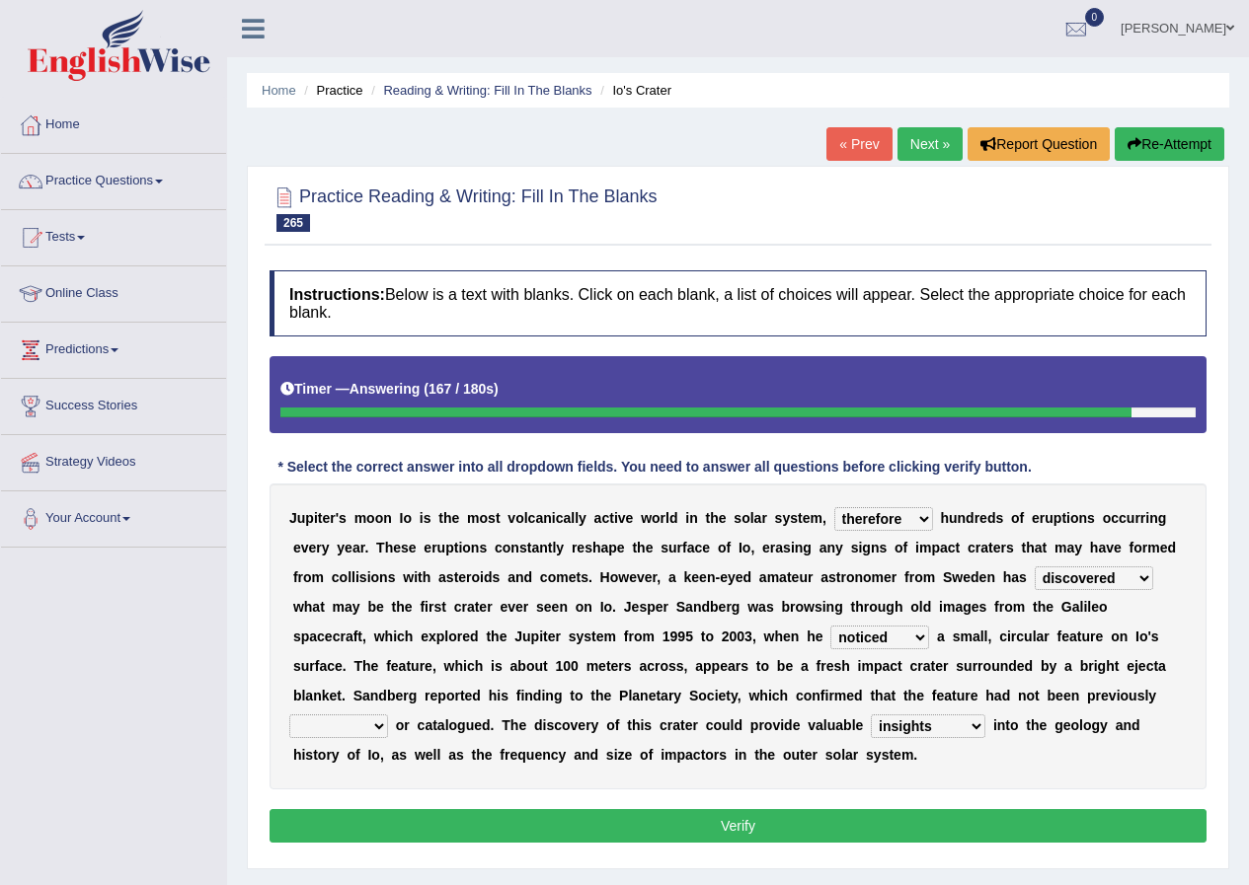
click at [919, 728] on select "insights fallacies connections backgrounds" at bounding box center [928, 727] width 115 height 24
select select "connections"
click at [871, 715] on select "insights fallacies connections backgrounds" at bounding box center [928, 727] width 115 height 24
click at [900, 634] on select "noticed conducted dismissed obliged" at bounding box center [879, 638] width 99 height 24
click at [1036, 654] on div "J u p i t e r ' s m o o n I o i s t h e m o s t v o l c a n i c a l l y a c t i…" at bounding box center [737, 637] width 937 height 306
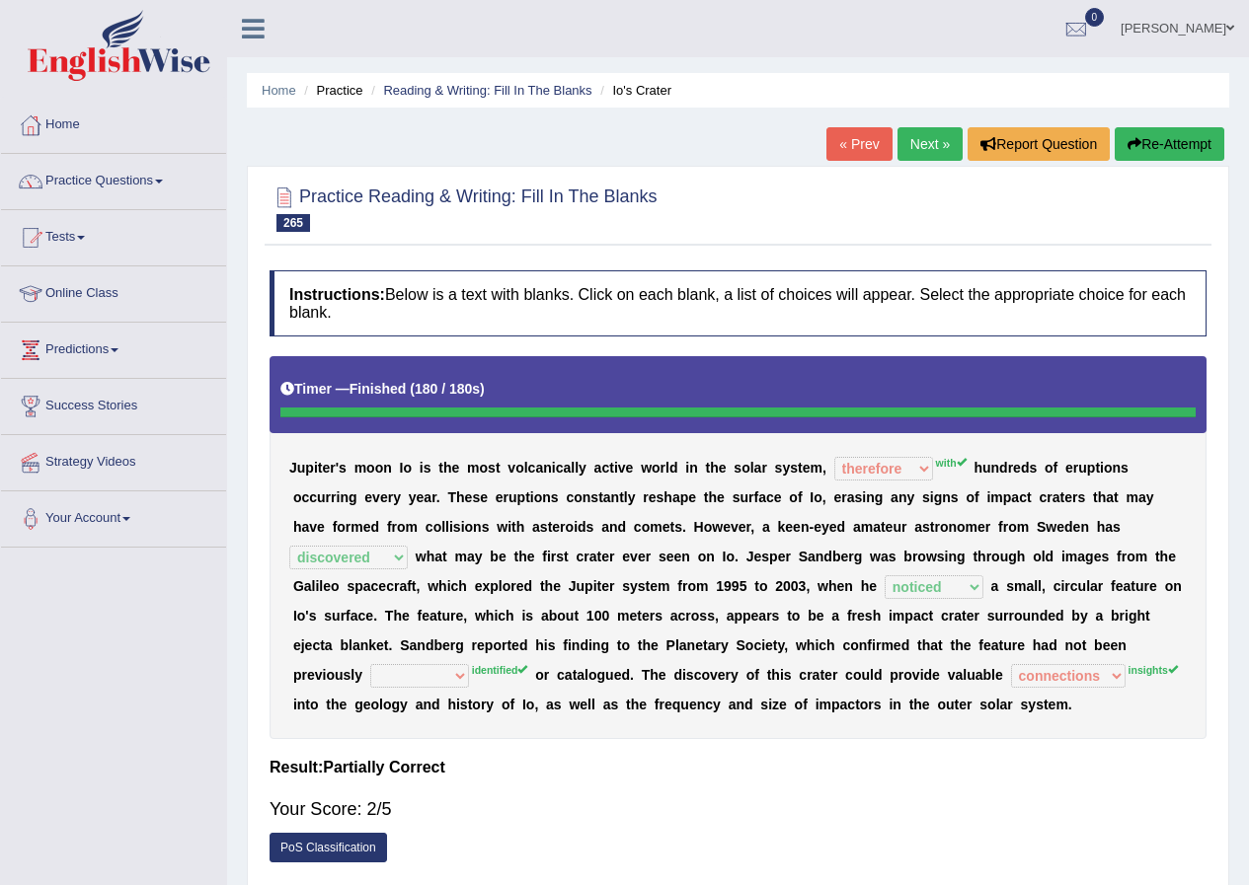
click at [1187, 144] on button "Re-Attempt" at bounding box center [1169, 144] width 110 height 34
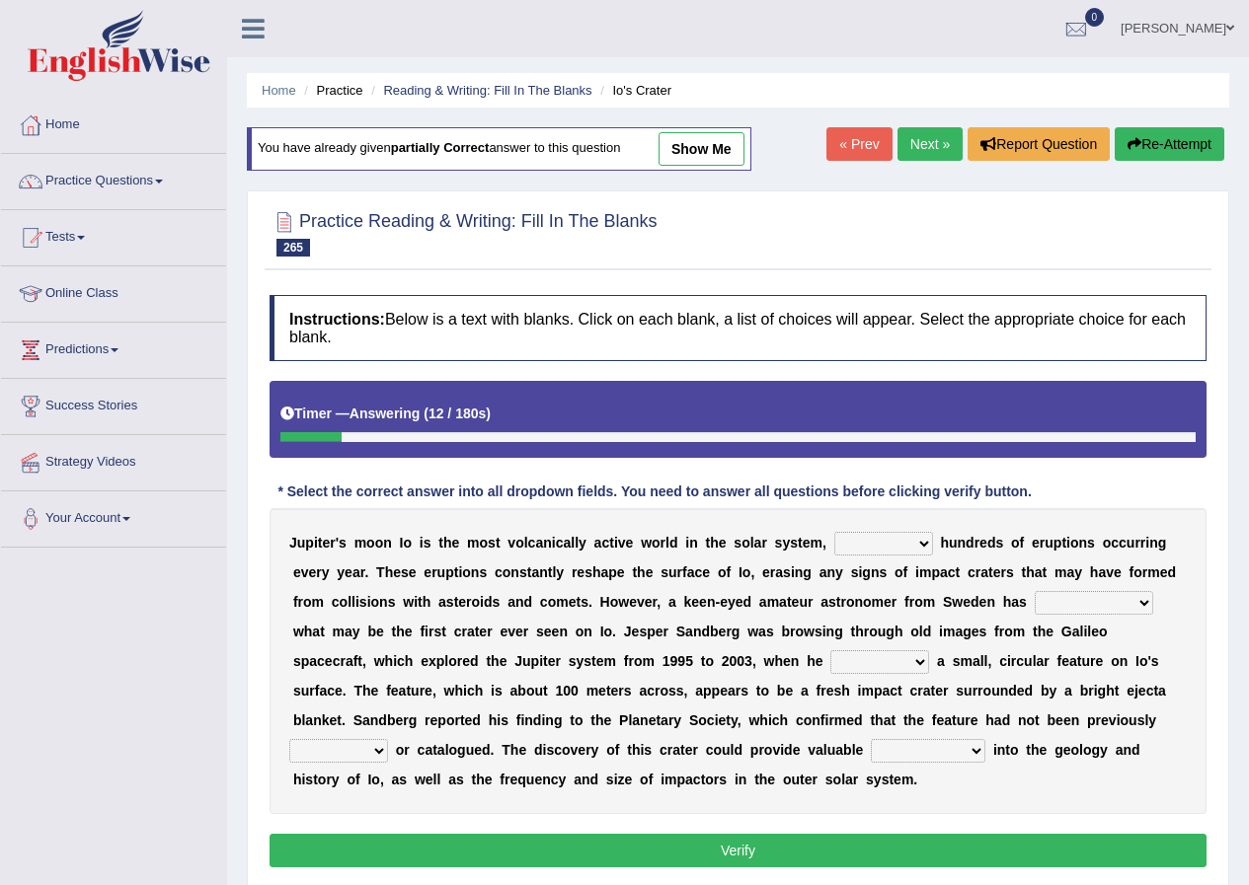
click at [901, 541] on select "therefore with whose which" at bounding box center [883, 544] width 99 height 24
select select "with"
click at [834, 532] on select "therefore with whose which" at bounding box center [883, 544] width 99 height 24
click at [1108, 594] on select "implicated discriminated discovered assembled" at bounding box center [1093, 603] width 118 height 24
select select "discovered"
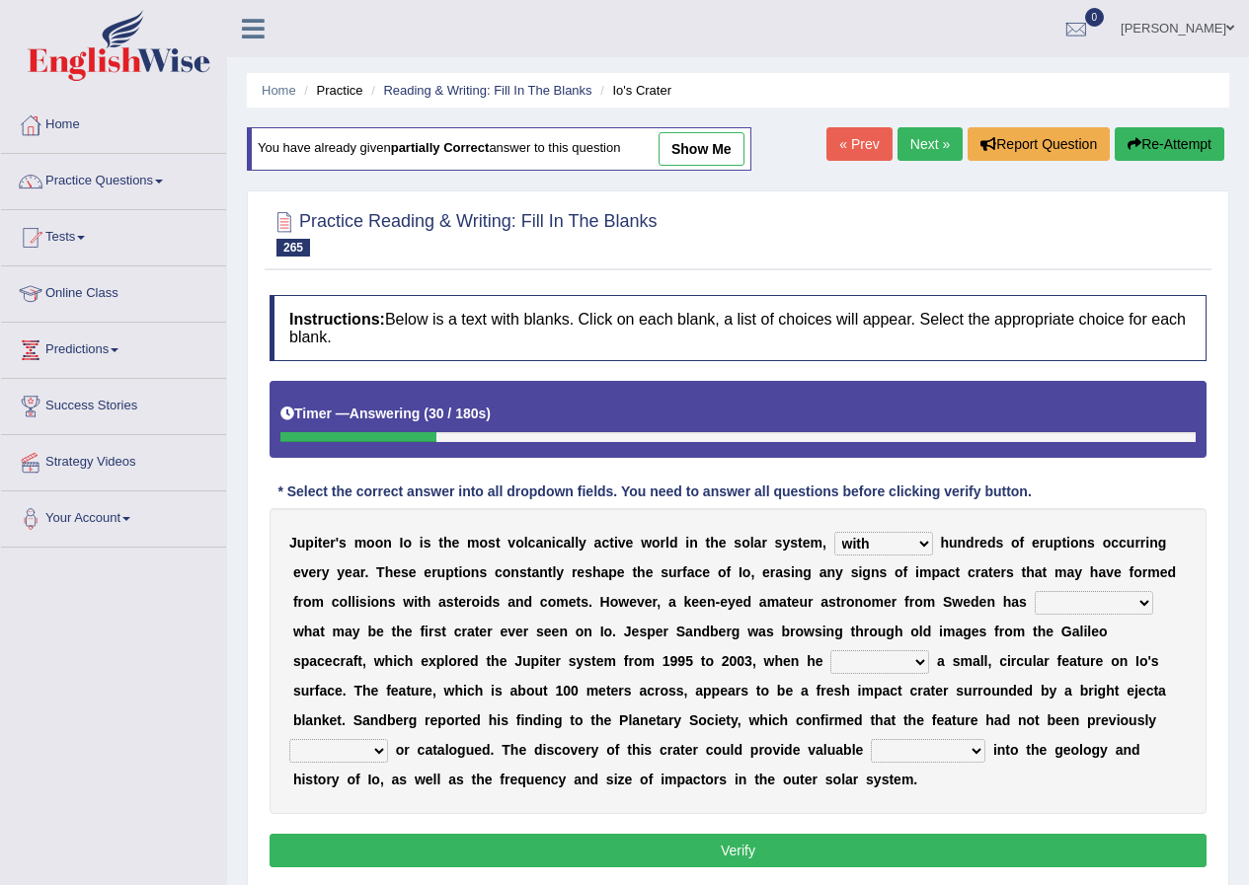
click at [1034, 591] on select "implicated discriminated discovered assembled" at bounding box center [1093, 603] width 118 height 24
click at [896, 659] on select "noticed conducted dismissed obliged" at bounding box center [879, 663] width 99 height 24
click at [901, 661] on select "noticed conducted dismissed obliged" at bounding box center [879, 663] width 99 height 24
select select "noticed"
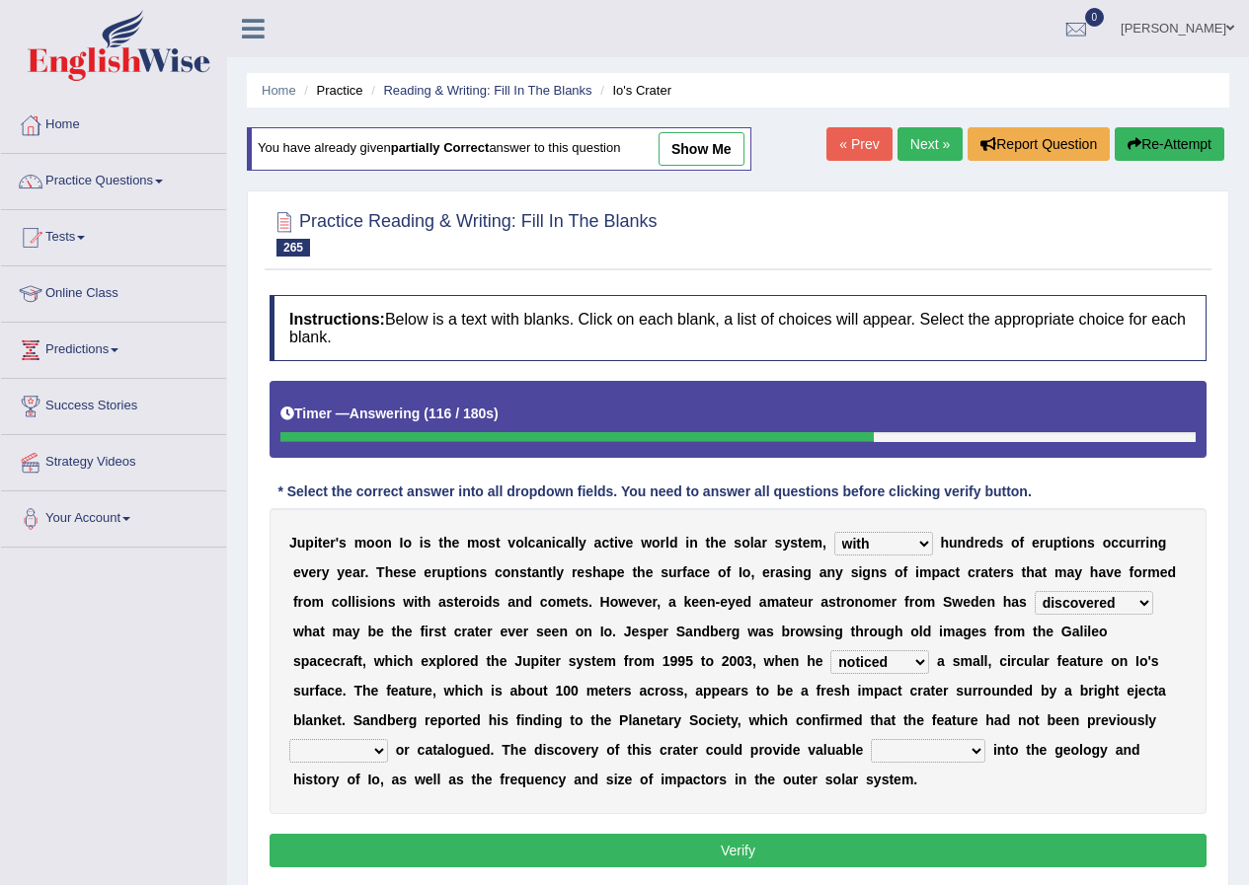
click at [830, 651] on select "noticed conducted dismissed obliged" at bounding box center [879, 663] width 99 height 24
click at [385, 739] on select "converted identified sealed retracted" at bounding box center [338, 751] width 99 height 24
click at [383, 746] on select "converted identified sealed retracted" at bounding box center [338, 751] width 99 height 24
click at [372, 746] on select "converted identified sealed retracted" at bounding box center [338, 751] width 99 height 24
select select "identified"
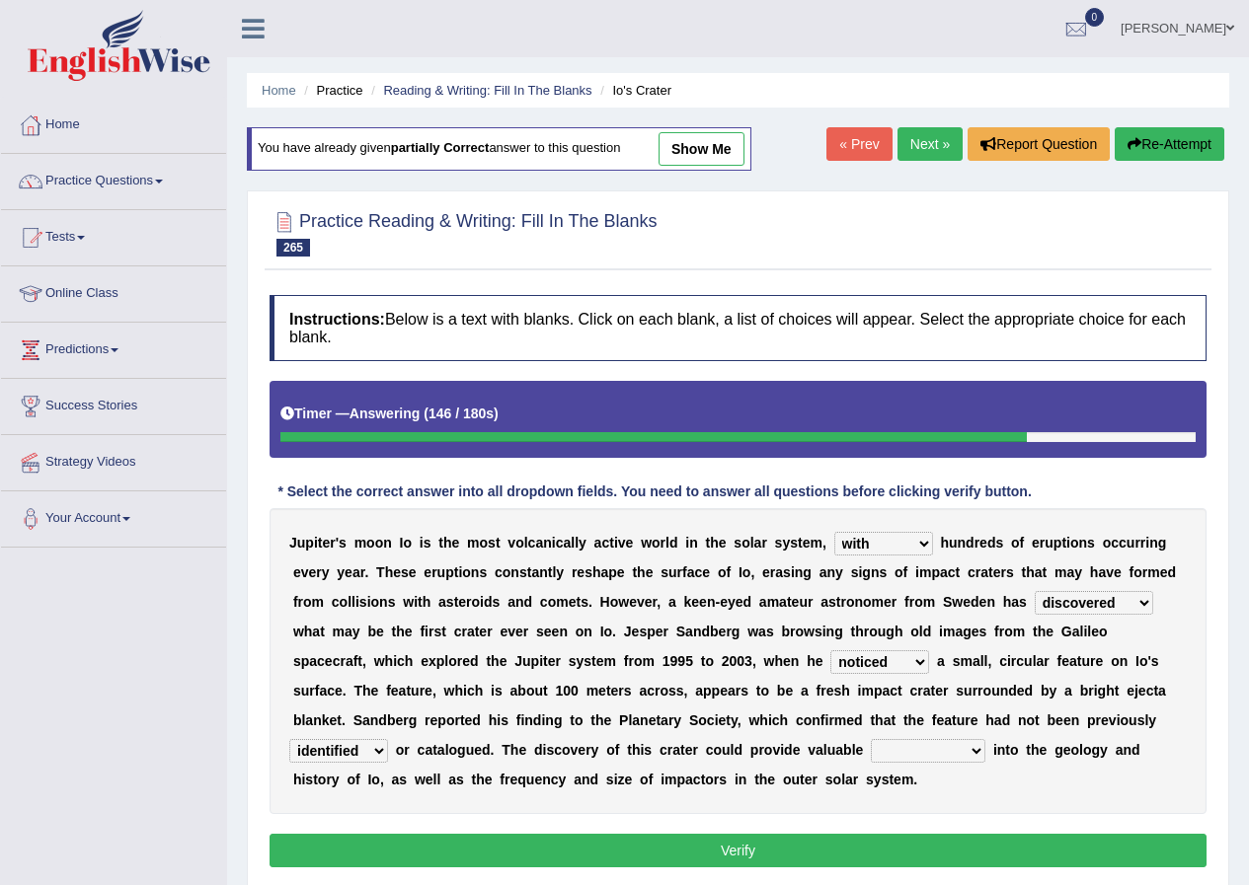
click at [289, 739] on select "converted identified sealed retracted" at bounding box center [338, 751] width 99 height 24
click at [367, 749] on select "converted identified sealed retracted" at bounding box center [338, 751] width 99 height 24
click at [961, 748] on select "insights fallacies connections backgrounds" at bounding box center [928, 751] width 115 height 24
select select "insights"
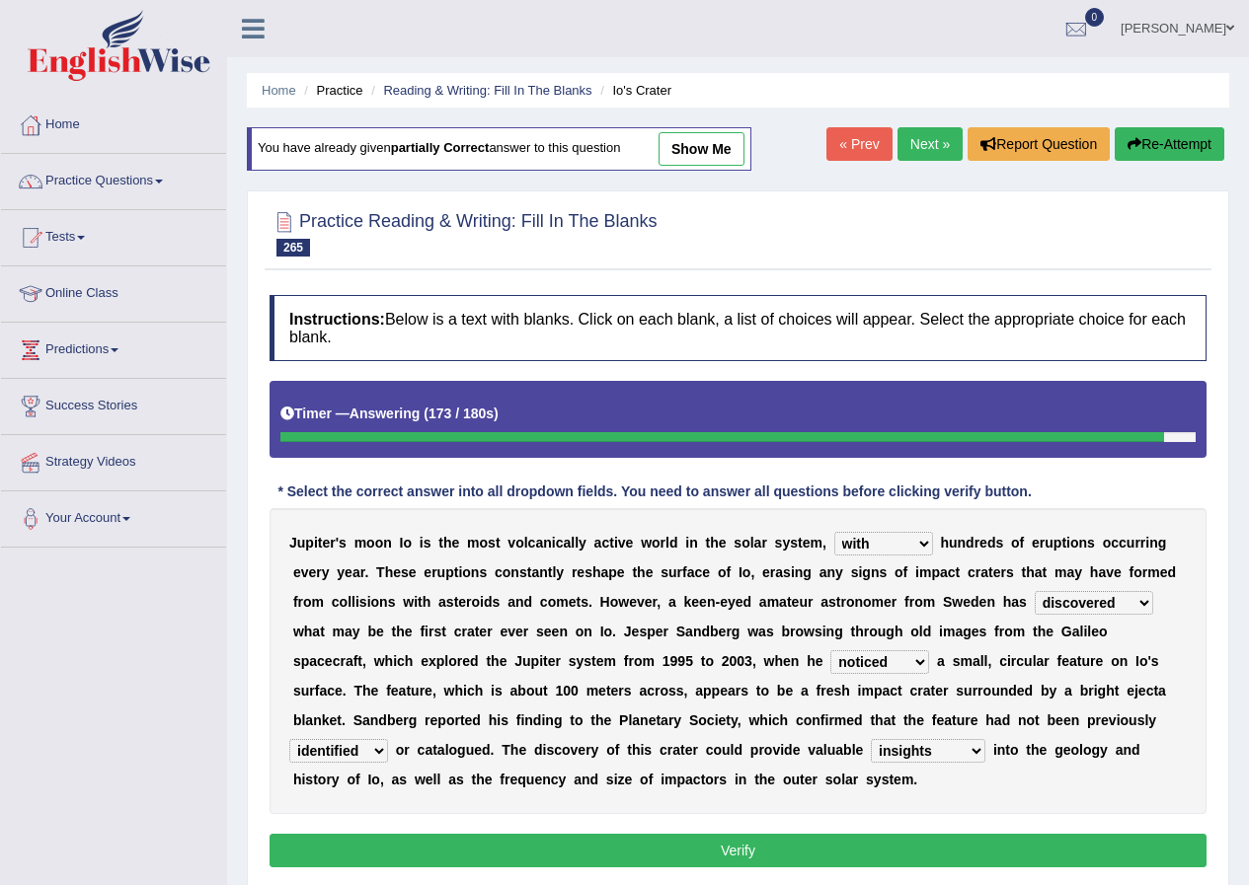
click at [871, 739] on select "insights fallacies connections backgrounds" at bounding box center [928, 751] width 115 height 24
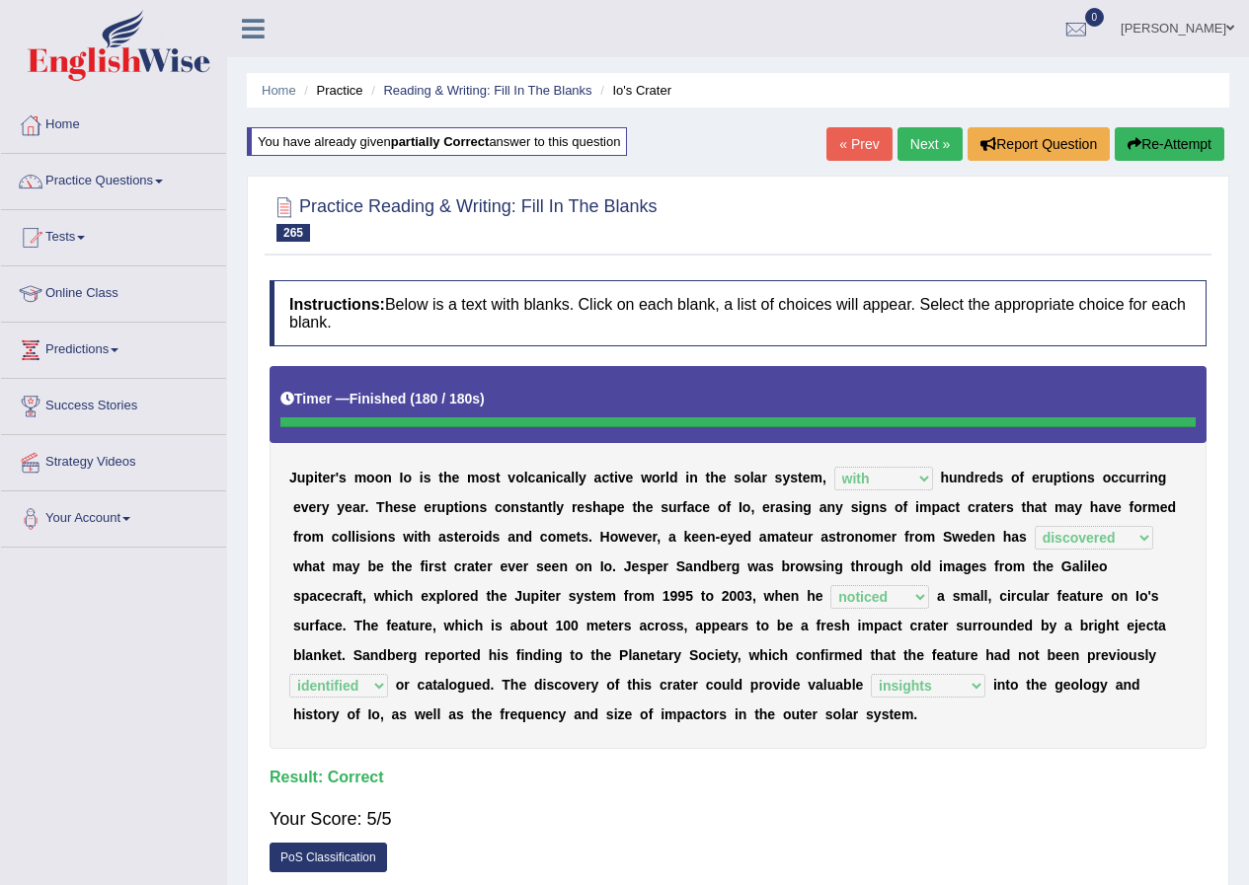
click at [930, 146] on link "Next »" at bounding box center [929, 144] width 65 height 34
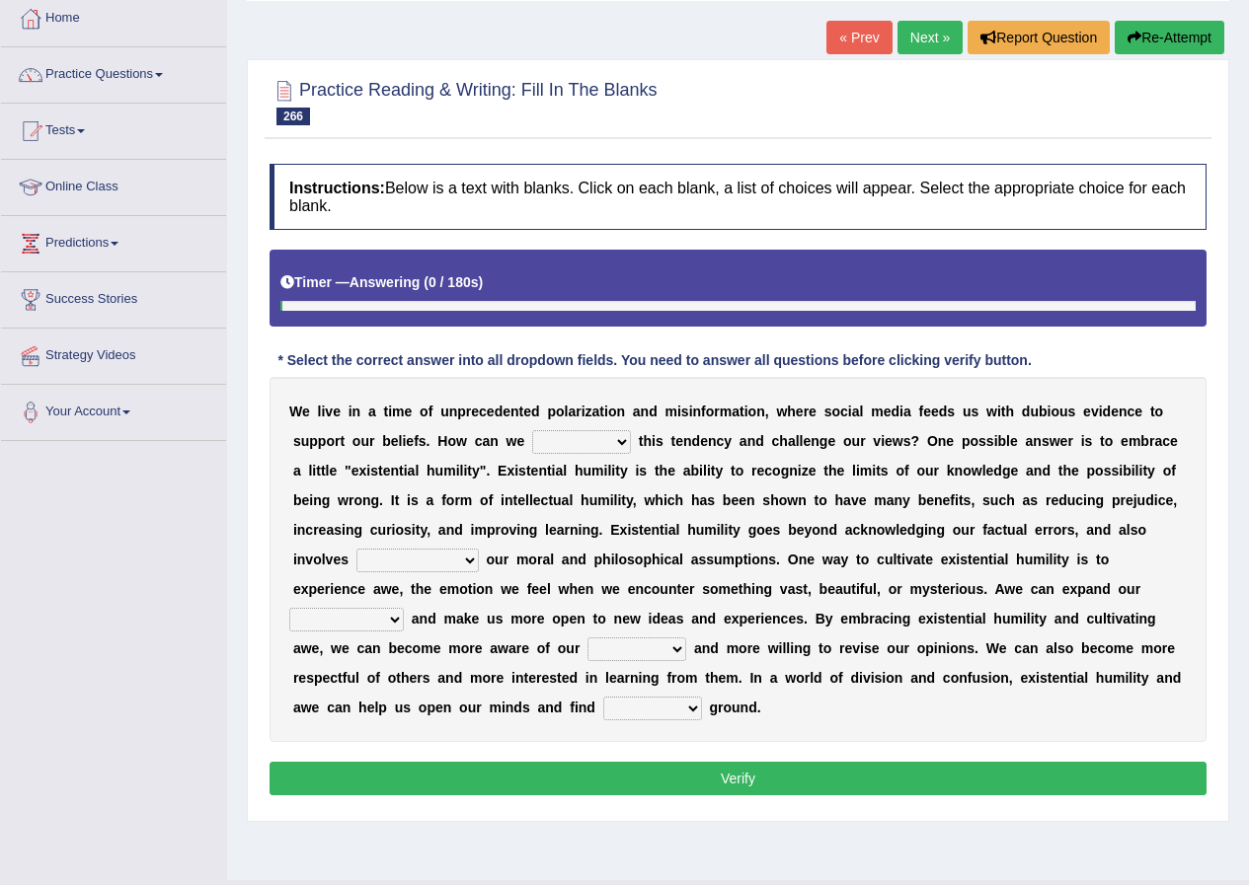
scroll to position [151, 0]
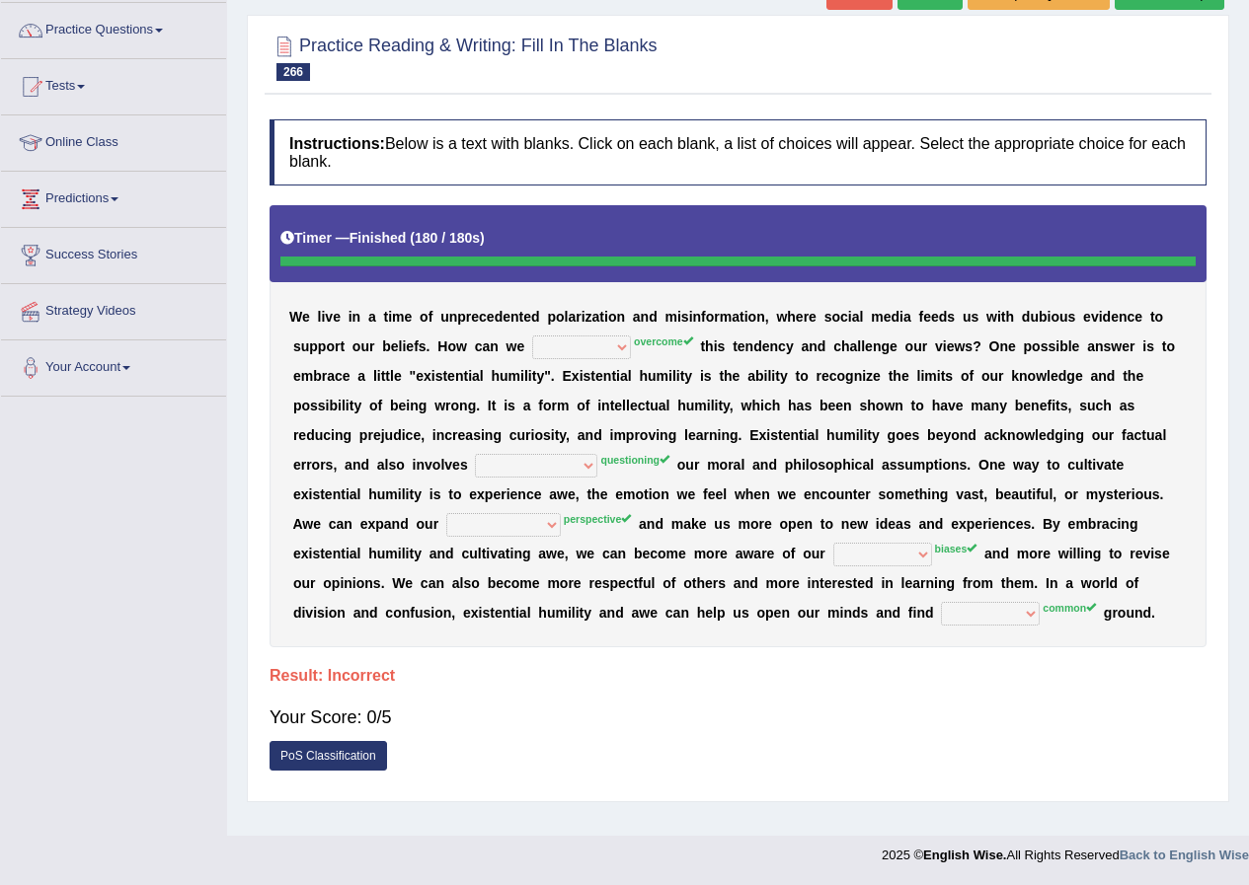
click at [984, 407] on b "a" at bounding box center [987, 406] width 8 height 16
